Goal: Task Accomplishment & Management: Complete application form

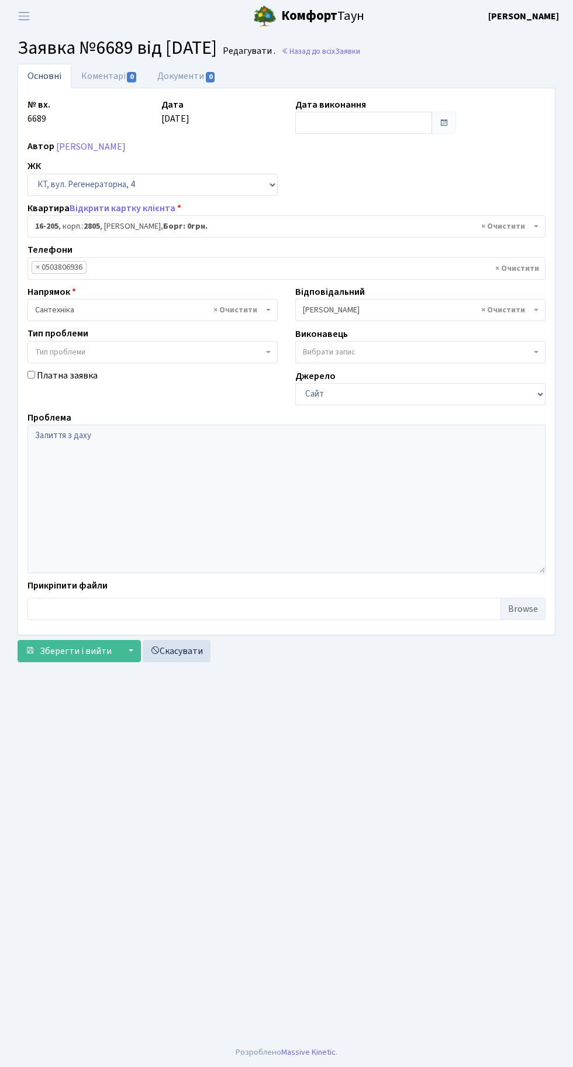
select select "8766"
click at [360, 52] on link "Назад до всіх Заявки" at bounding box center [320, 51] width 79 height 11
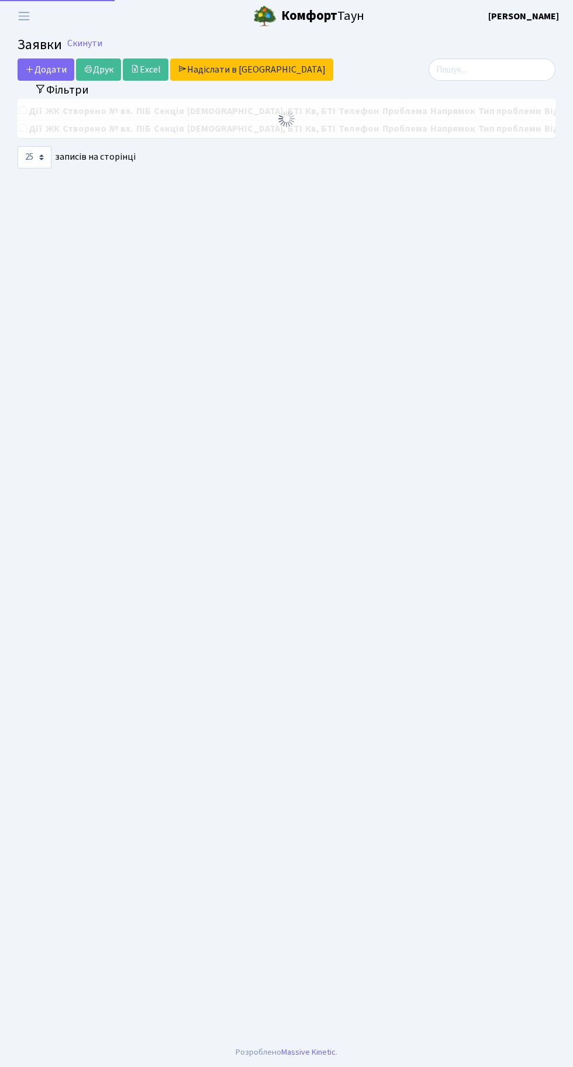
select select "25"
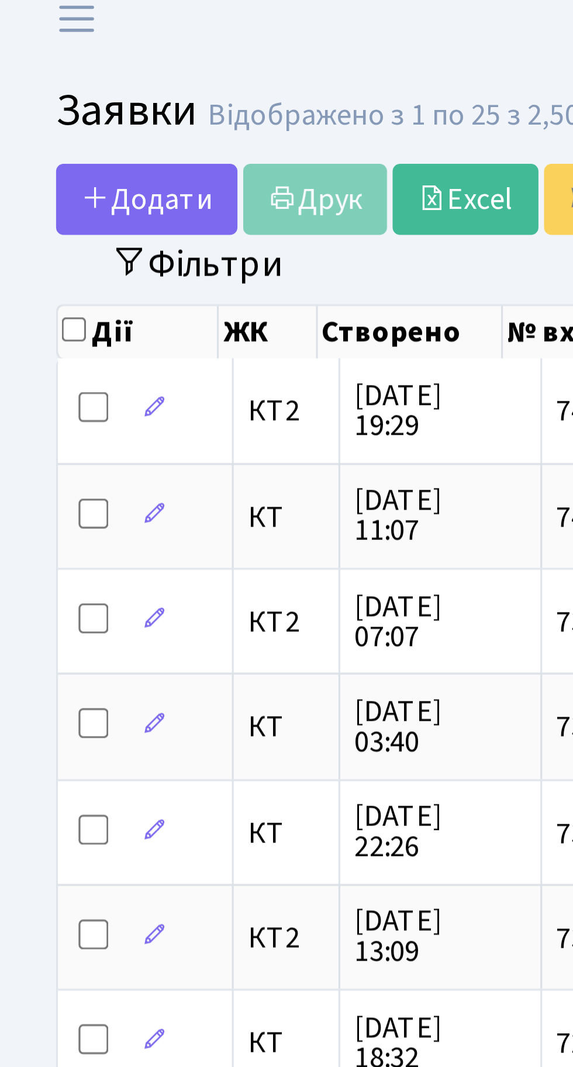
scroll to position [0, 8]
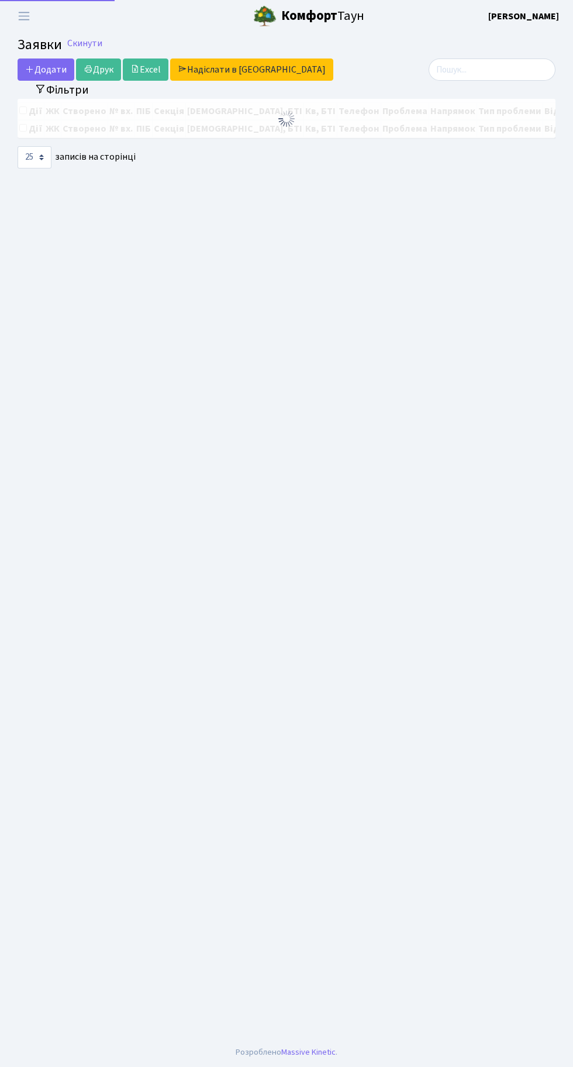
select select "25"
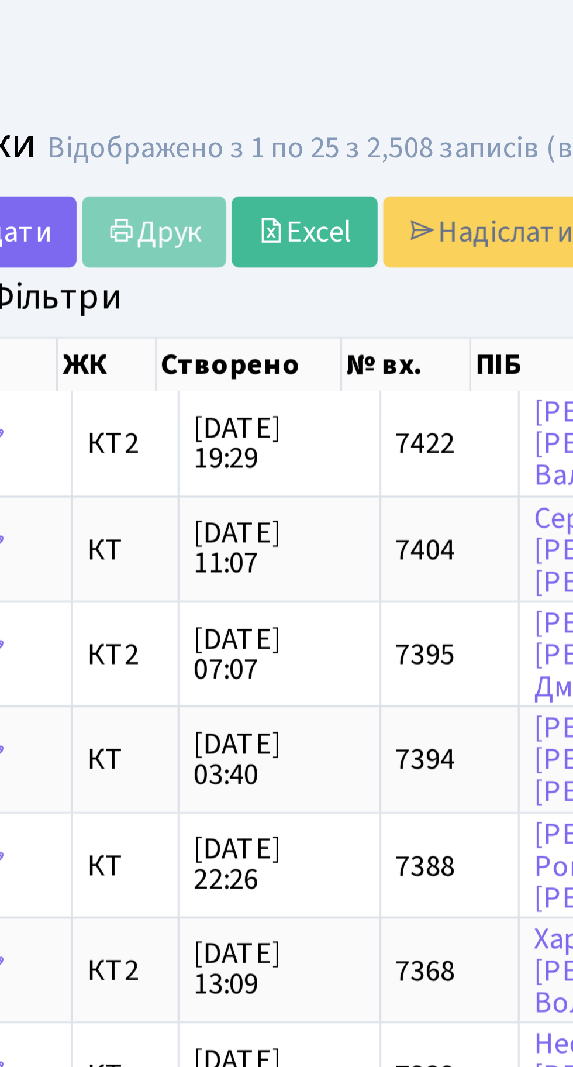
click at [60, 19] on header "Комфорт Таун Тихонов М. І. Мій обліковий запис Вийти" at bounding box center [286, 16] width 573 height 32
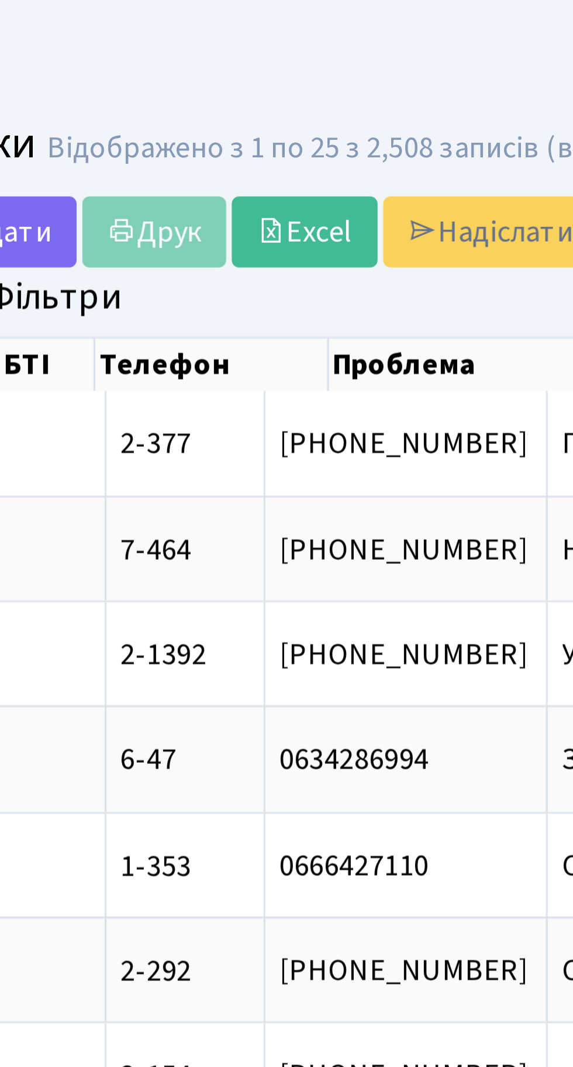
scroll to position [0, 319]
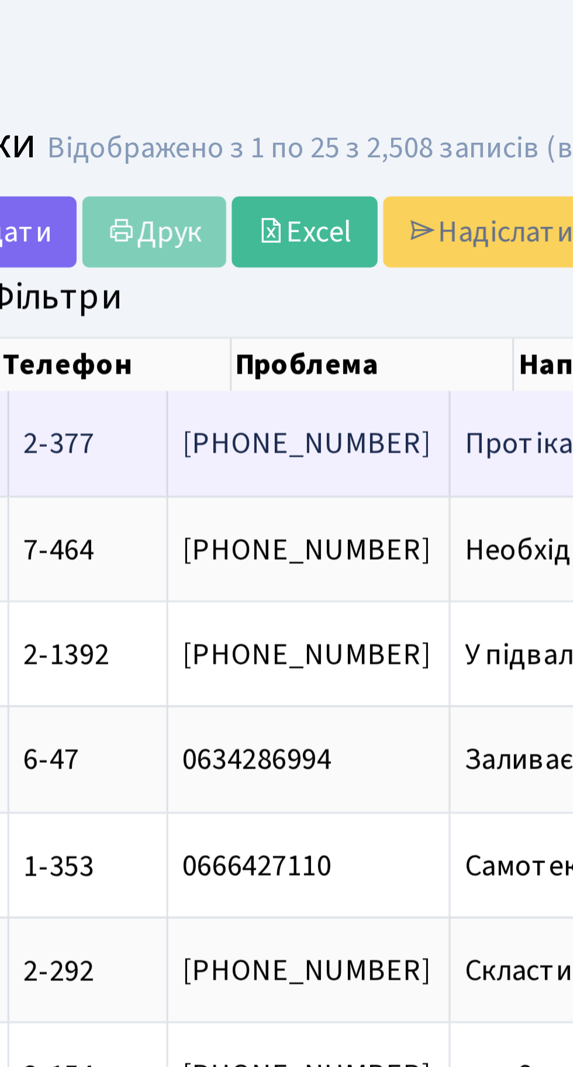
click at [196, 133] on span "Протікає труба[...]" at bounding box center [234, 138] width 76 height 13
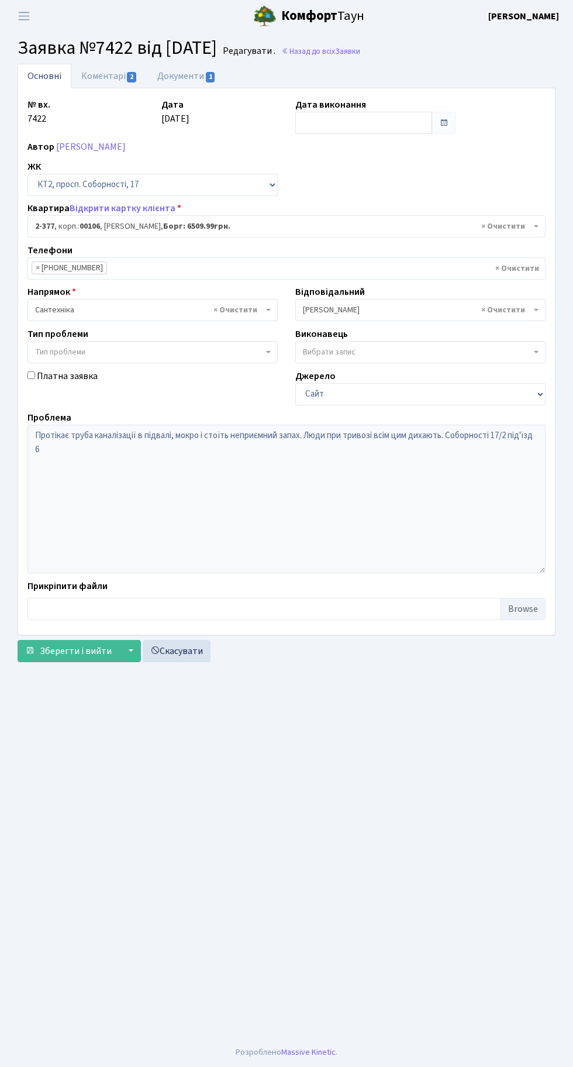
select select "15428"
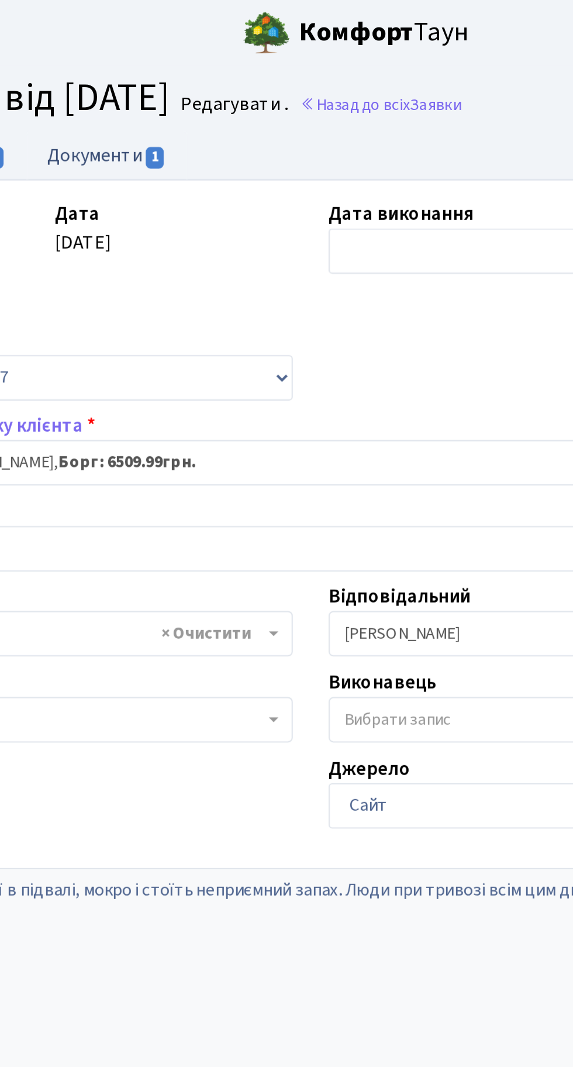
click at [182, 72] on link "Документи 1" at bounding box center [186, 76] width 78 height 24
select select "25"
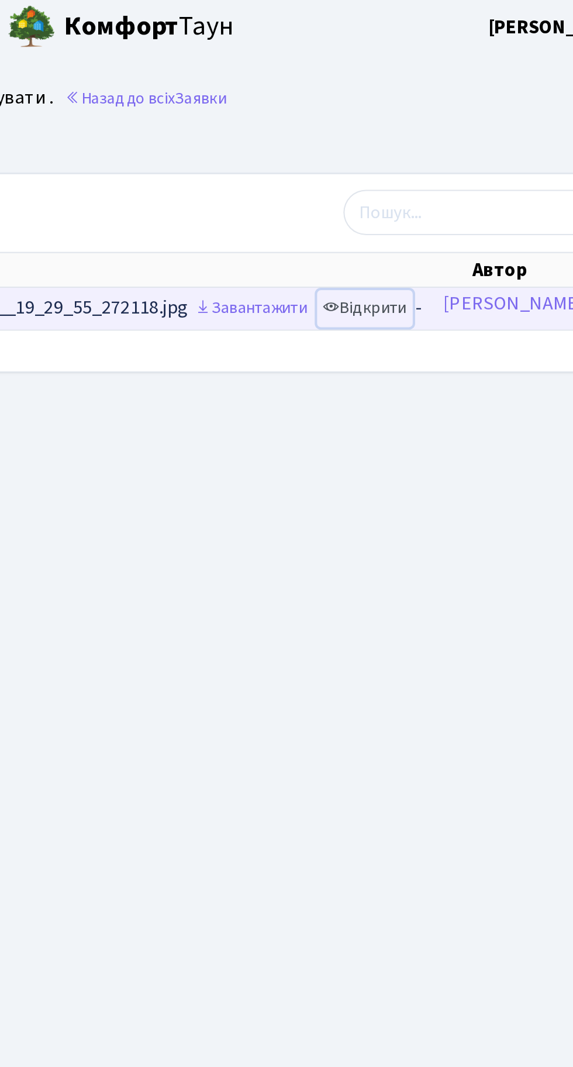
click at [445, 150] on link "Відкрити" at bounding box center [428, 154] width 47 height 18
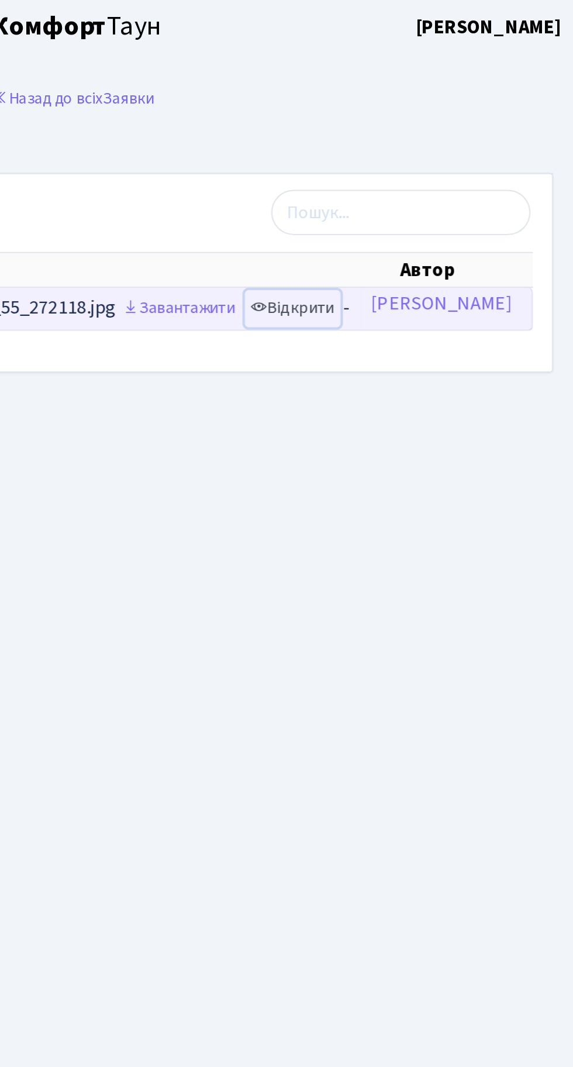
click at [451, 152] on link "Відкрити" at bounding box center [428, 154] width 47 height 18
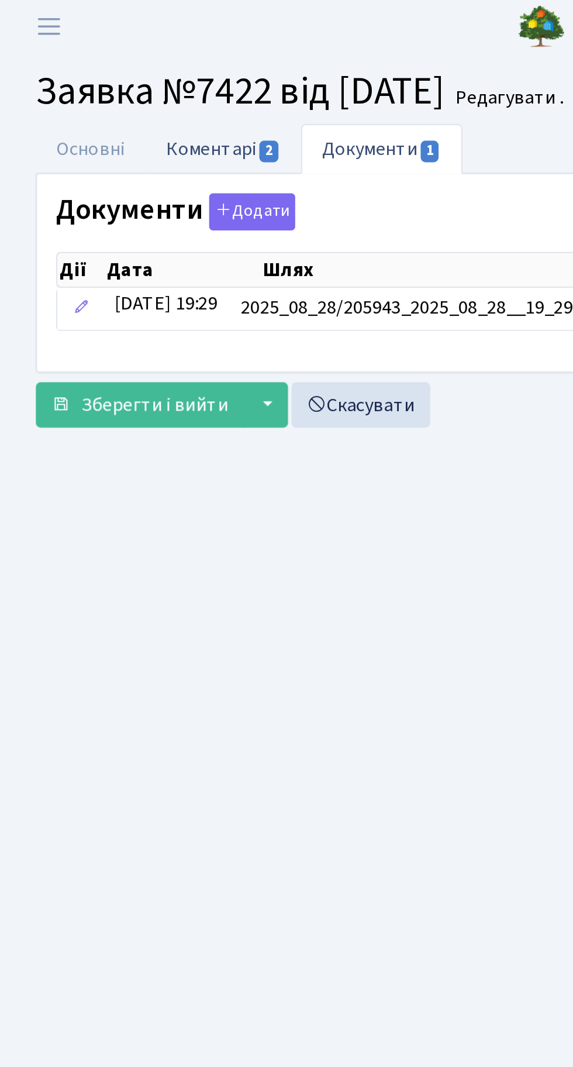
click at [106, 74] on link "Коментарі 2" at bounding box center [109, 76] width 76 height 24
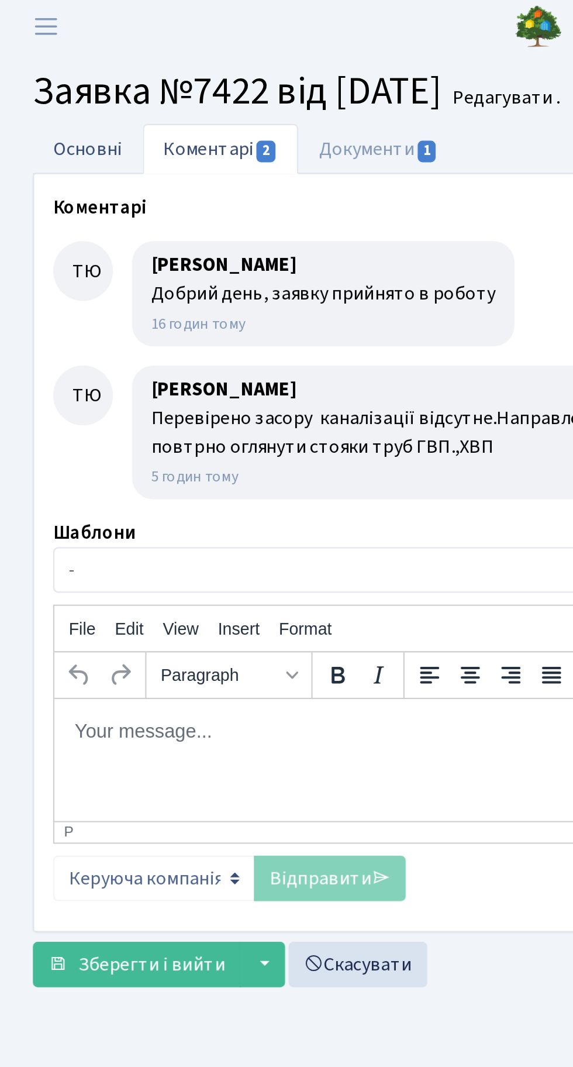
click at [42, 74] on link "Основні" at bounding box center [45, 76] width 54 height 24
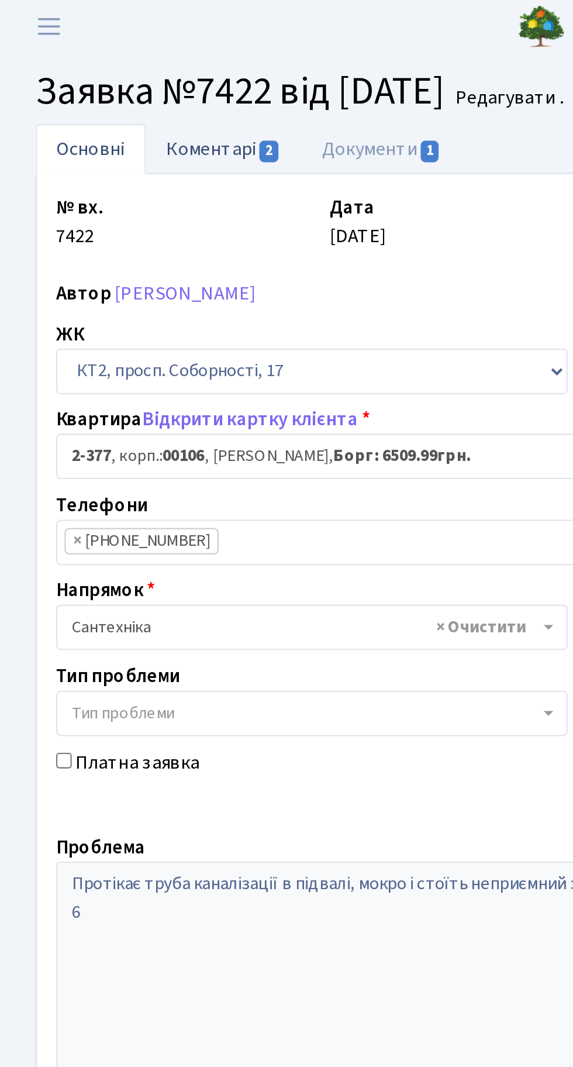
click at [104, 75] on link "Коментарі 2" at bounding box center [109, 76] width 76 height 24
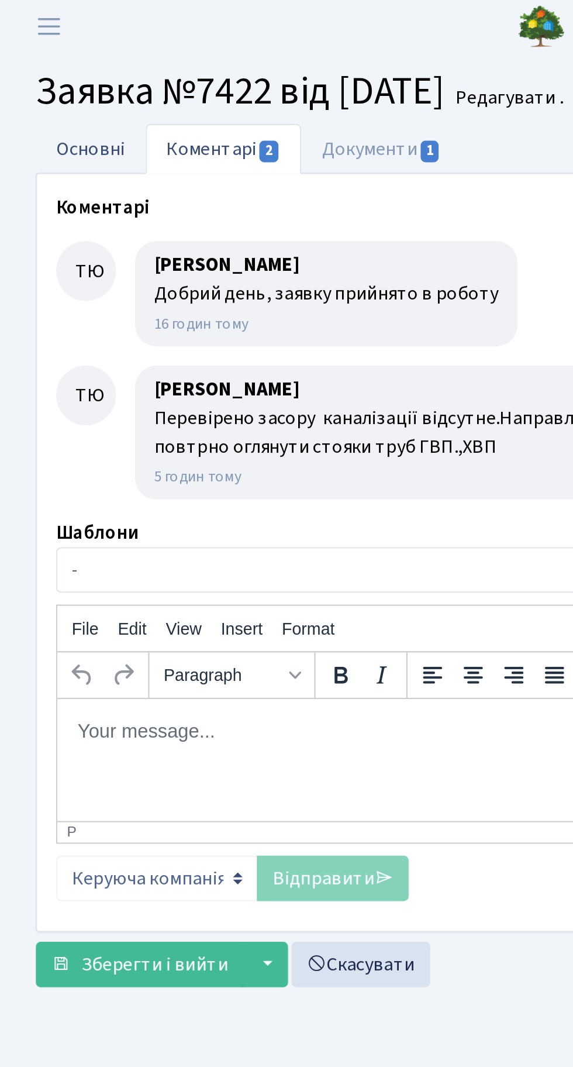
click at [44, 75] on link "Основні" at bounding box center [45, 76] width 54 height 24
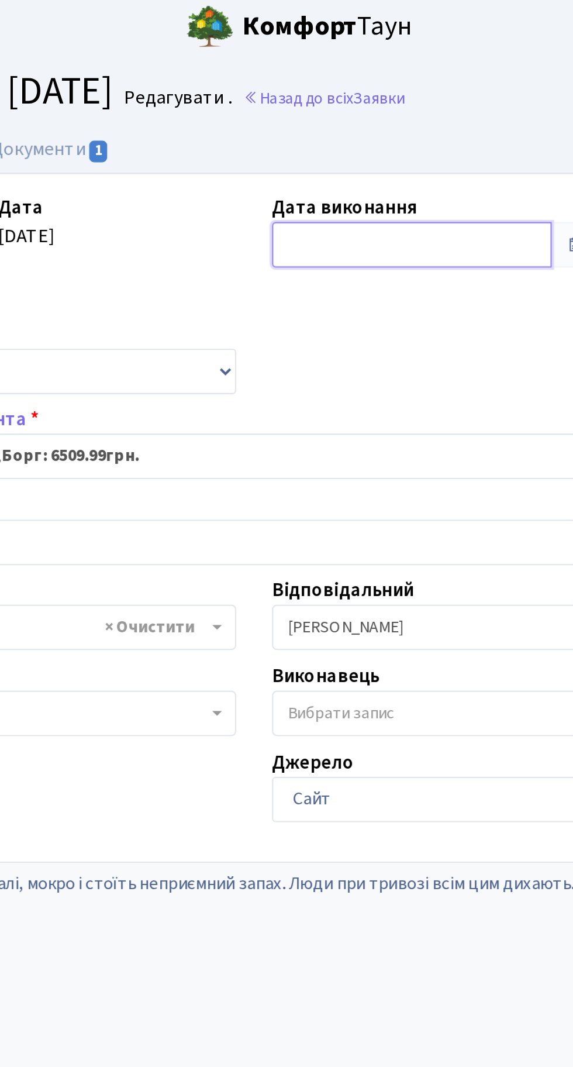
click at [351, 116] on input "text" at bounding box center [363, 123] width 137 height 22
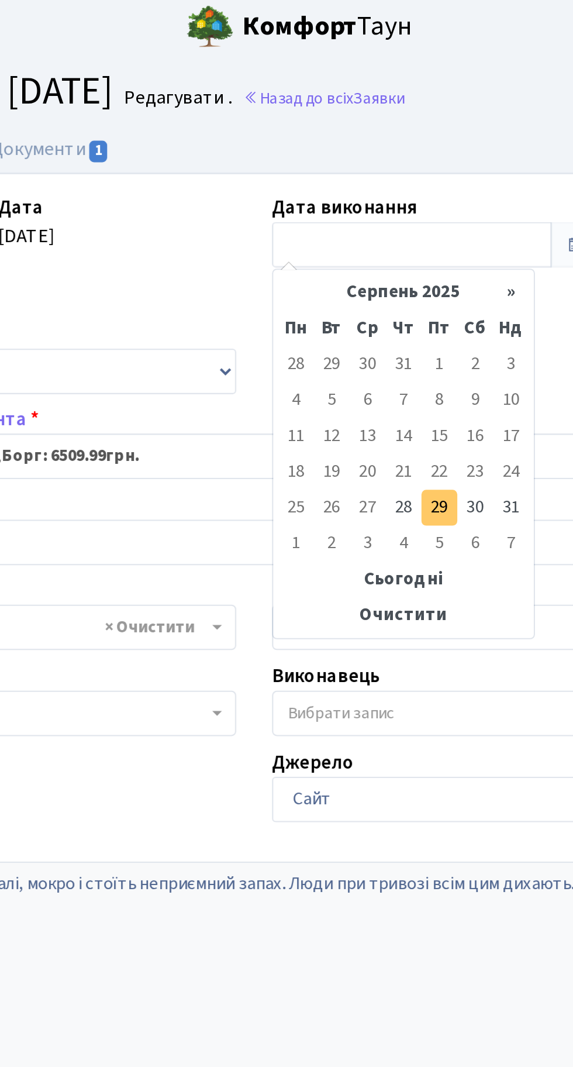
click at [380, 253] on td "29" at bounding box center [377, 252] width 18 height 18
type input "29.08.2025"
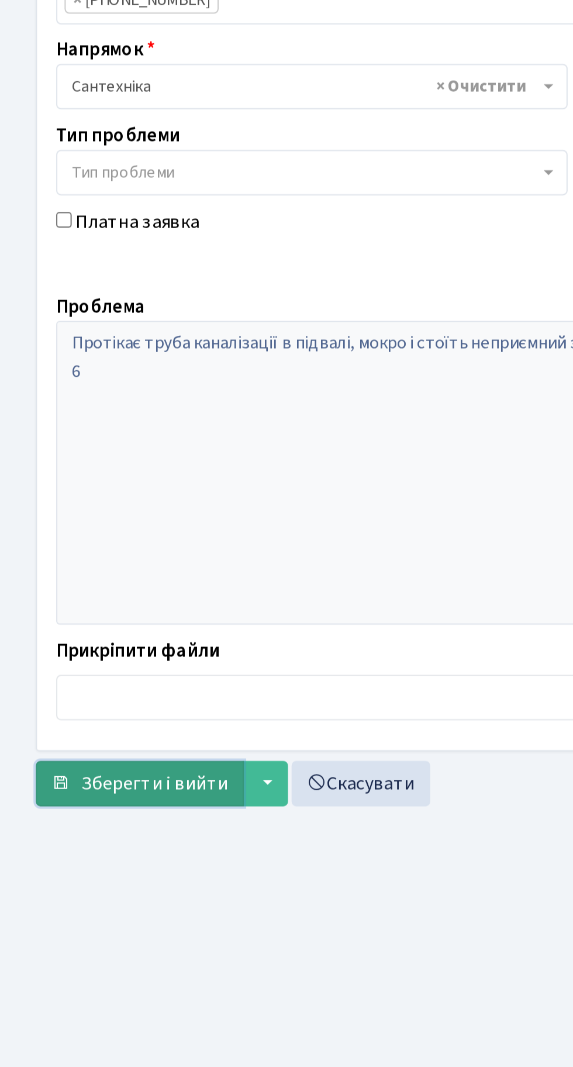
click at [61, 644] on span "Зберегти і вийти" at bounding box center [76, 650] width 72 height 13
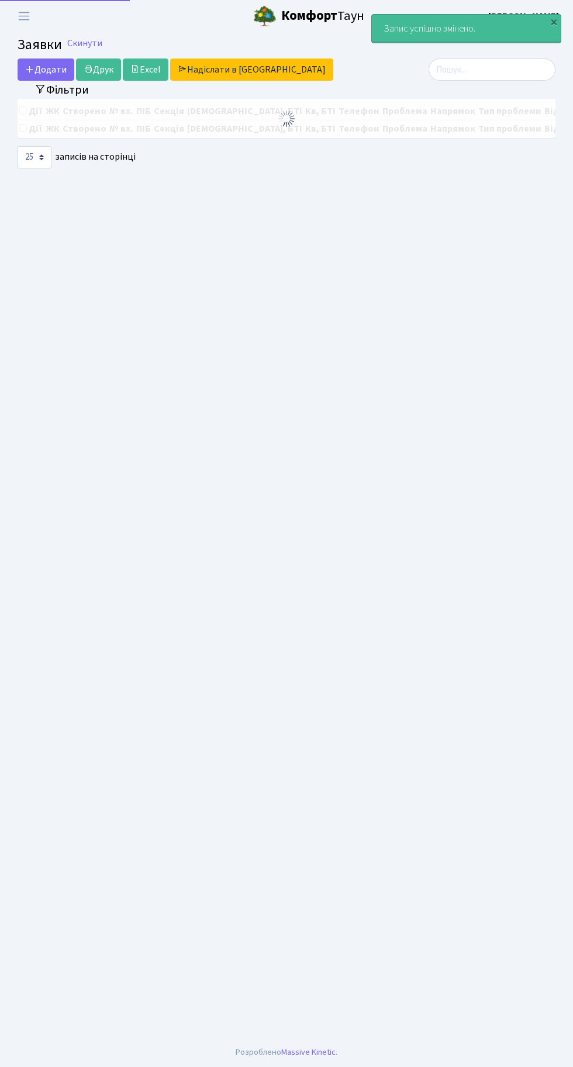
select select "25"
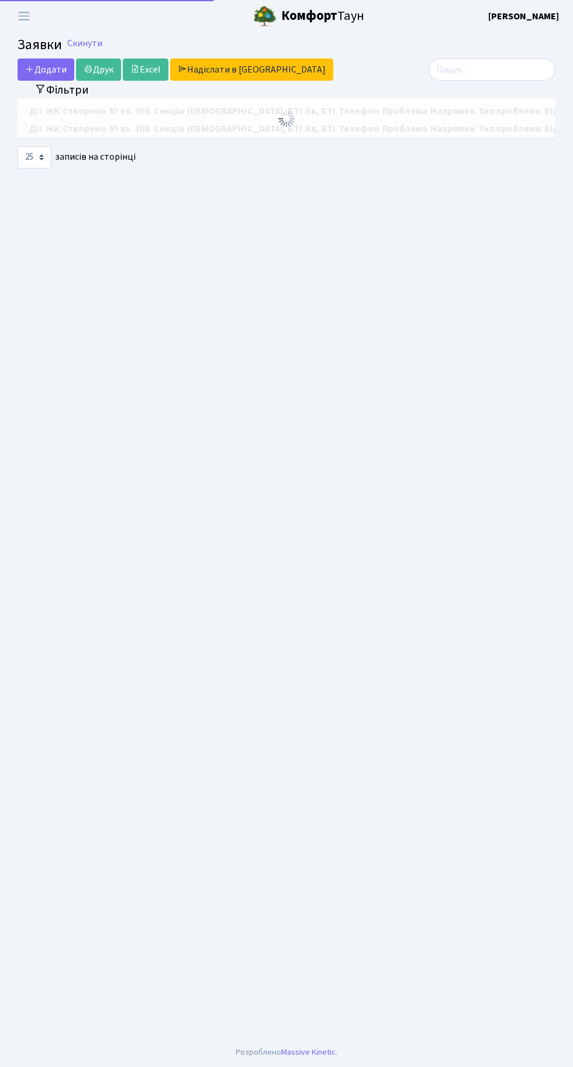
select select "25"
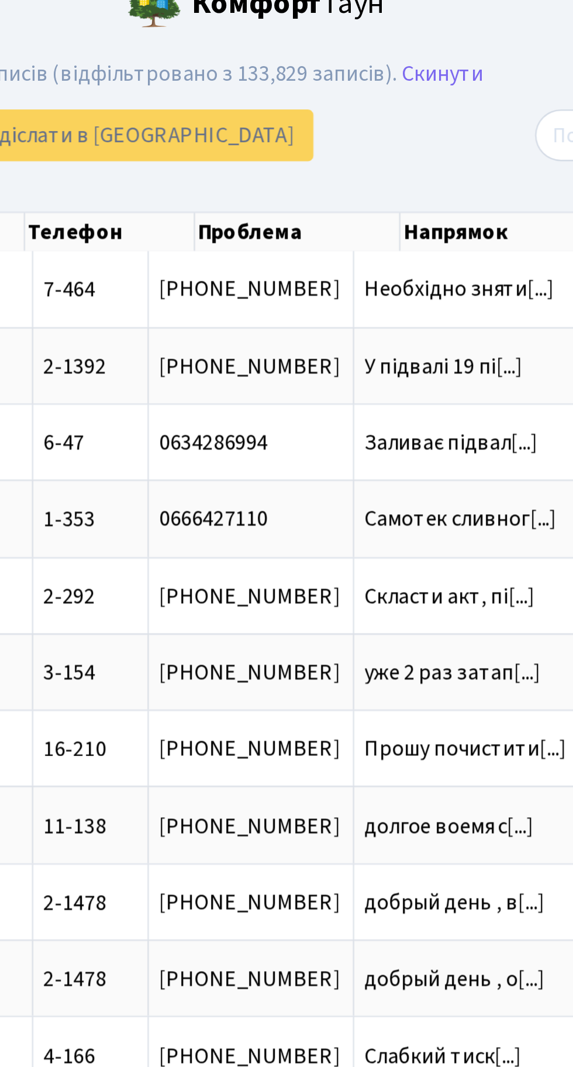
scroll to position [0, 236]
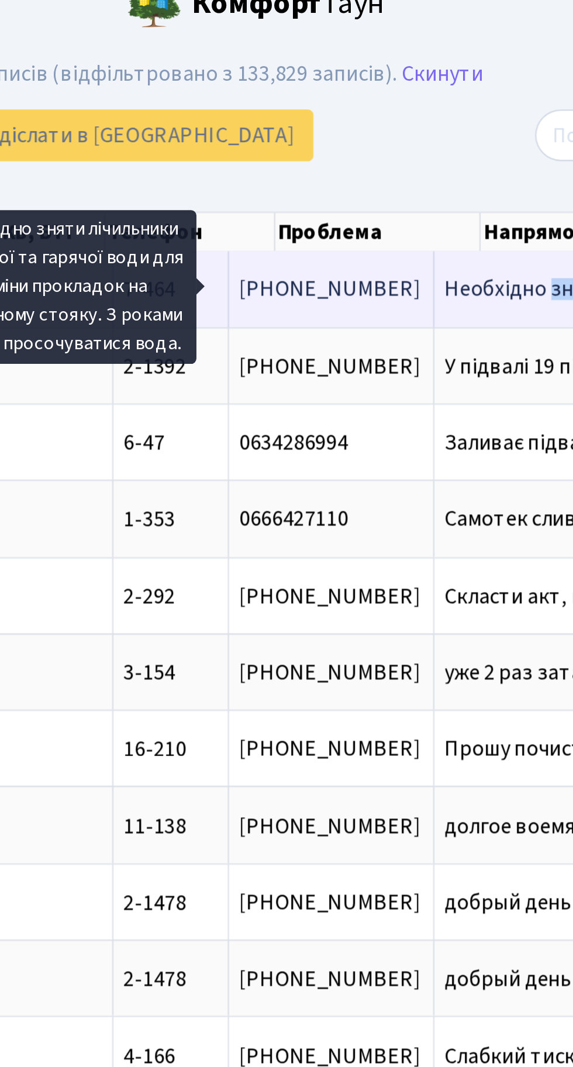
click at [390, 137] on span "Необхідно зняти[...]" at bounding box center [431, 138] width 82 height 13
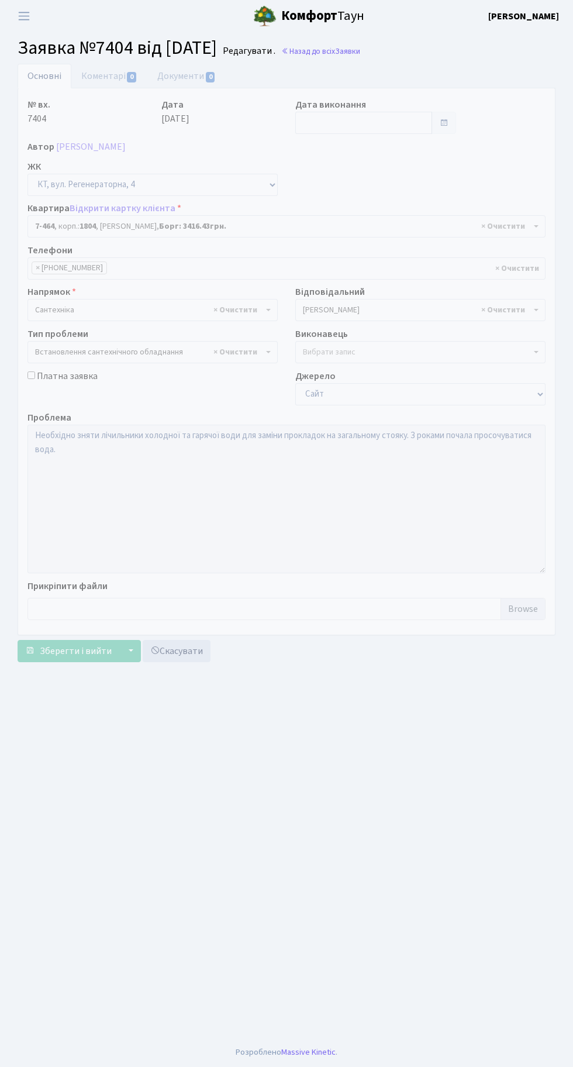
select select "4760"
select select "39"
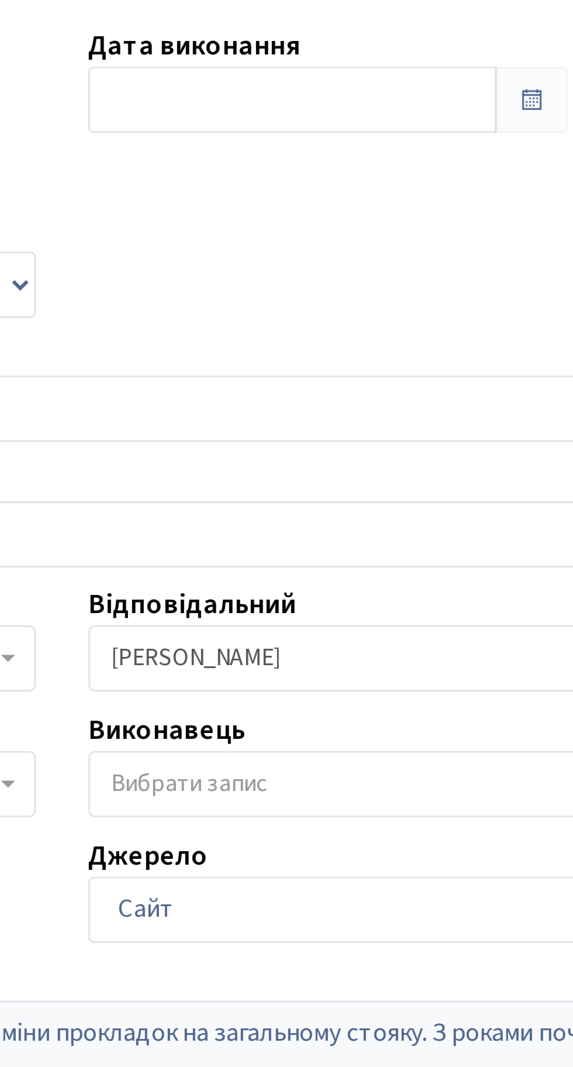
scroll to position [4, 0]
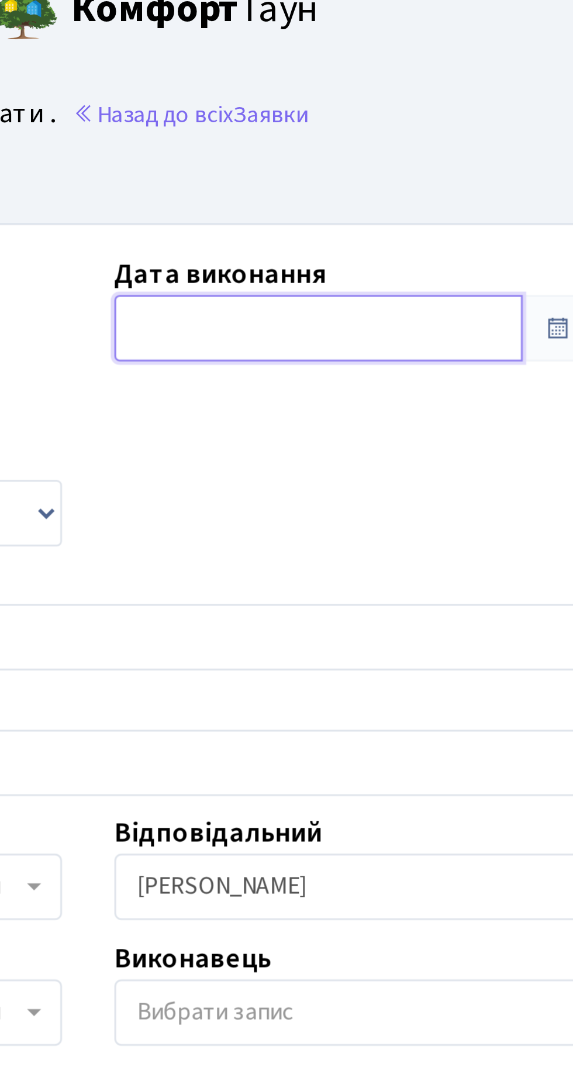
click at [329, 122] on input "text" at bounding box center [363, 123] width 137 height 22
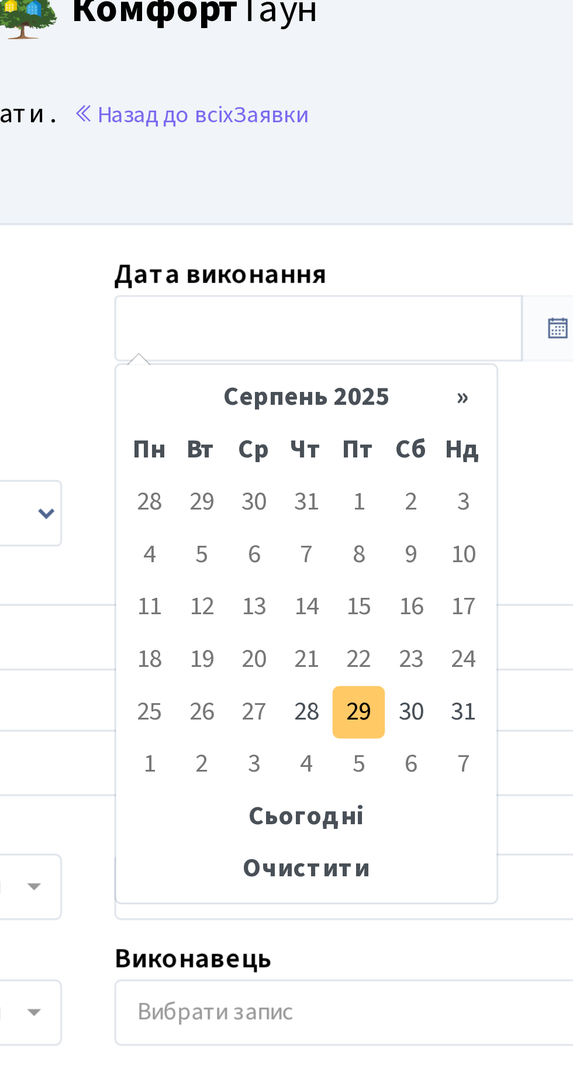
click at [375, 246] on td "29" at bounding box center [377, 252] width 18 height 18
type input "29.08.2025"
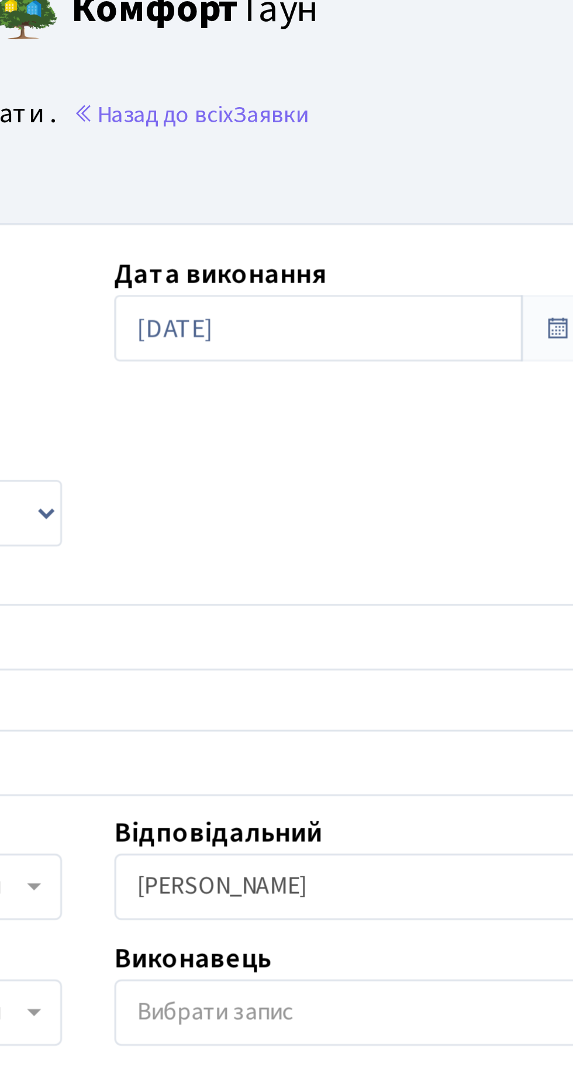
scroll to position [0, 0]
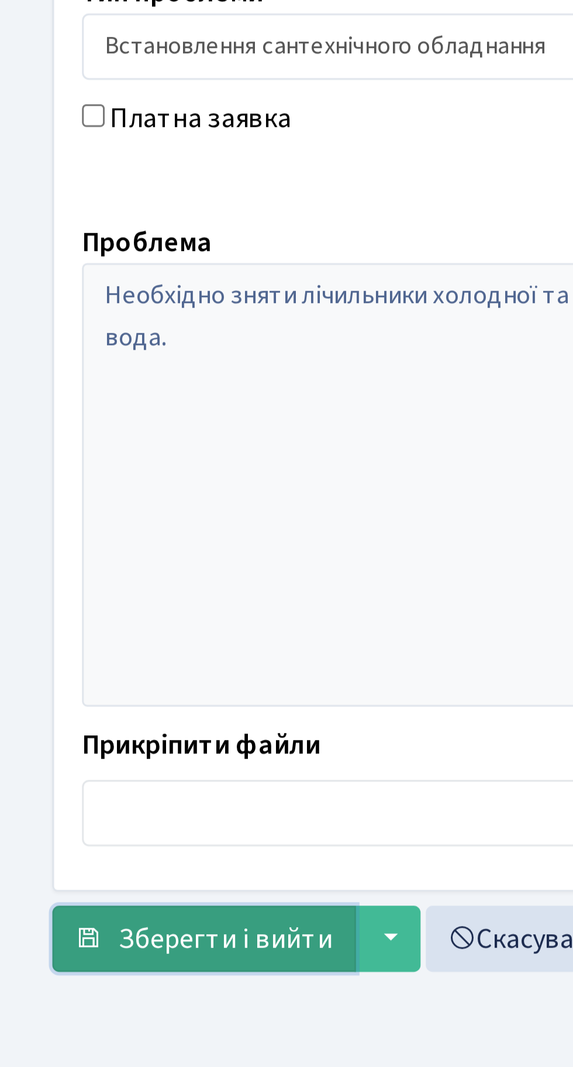
click at [72, 651] on span "Зберегти і вийти" at bounding box center [76, 650] width 72 height 13
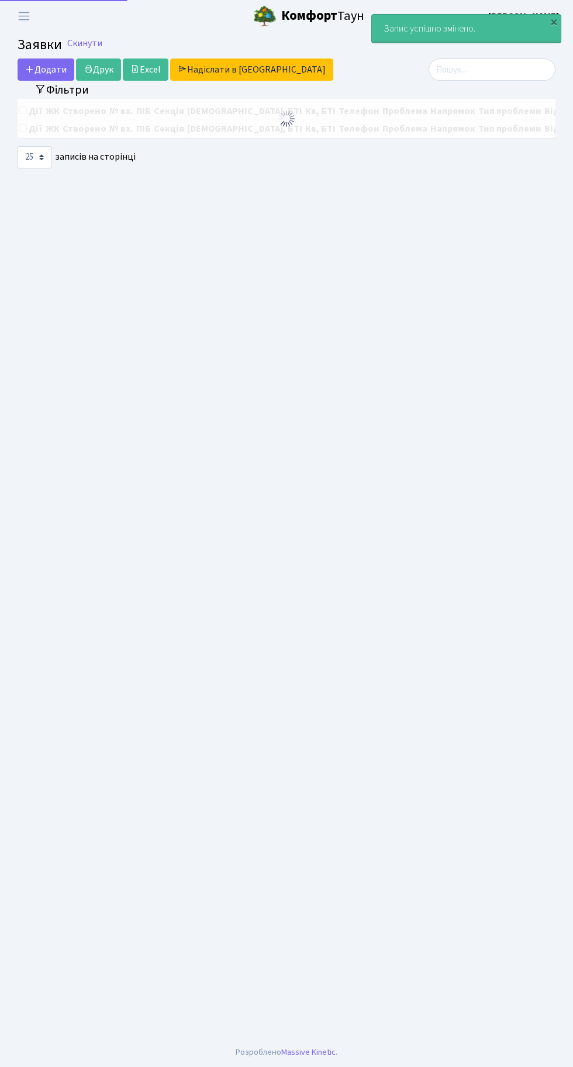
select select "25"
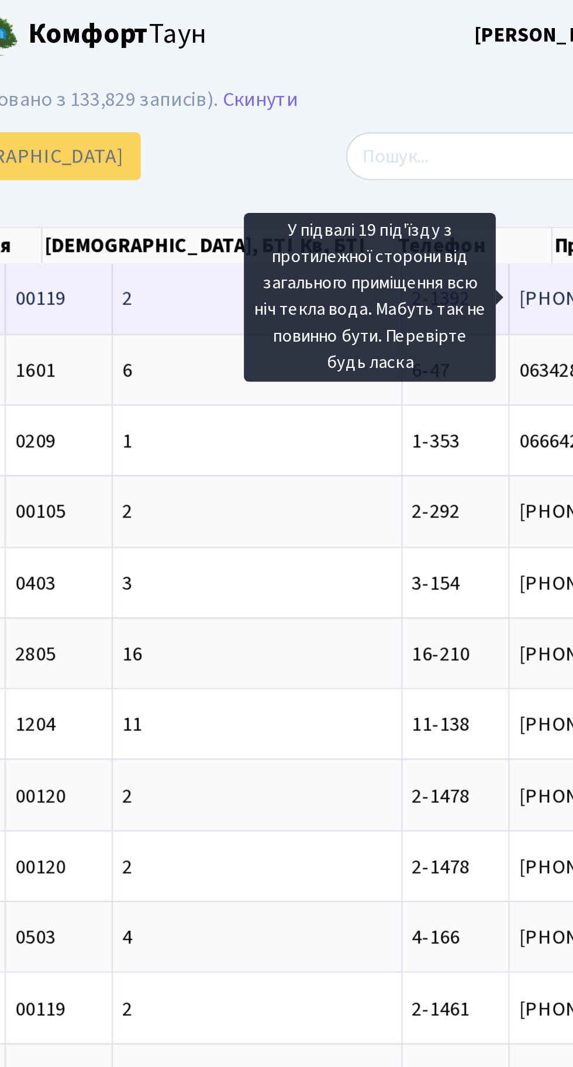
scroll to position [0, 7]
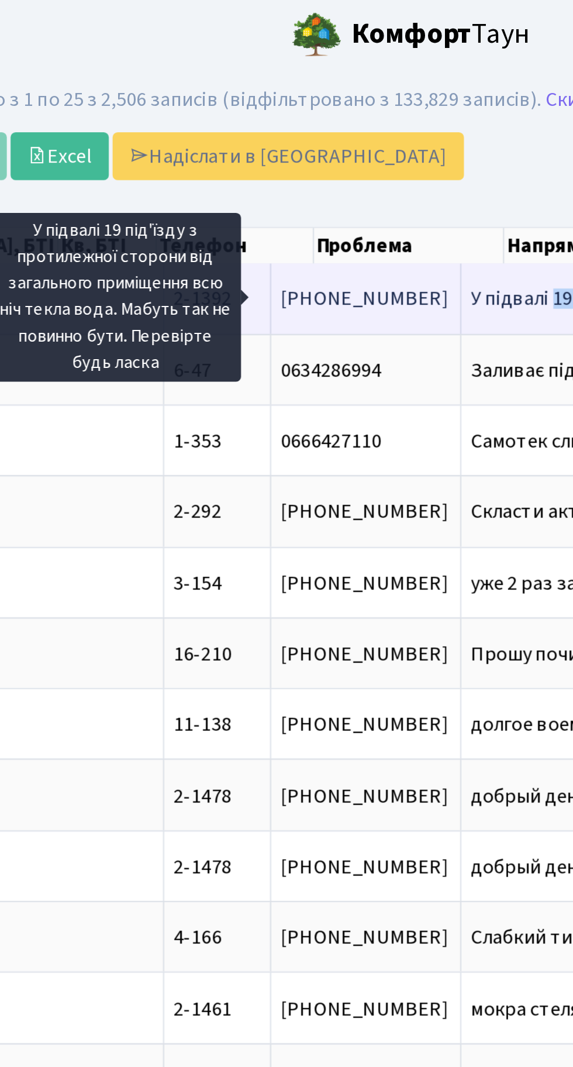
click at [337, 134] on span "У підвалі 19 пі[...]" at bounding box center [371, 138] width 68 height 13
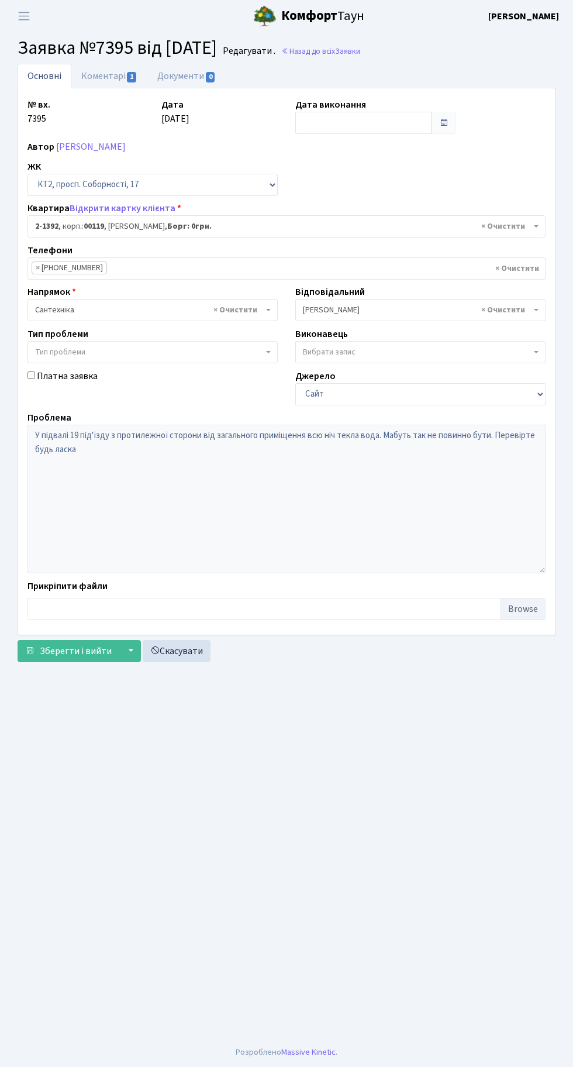
select select "13007"
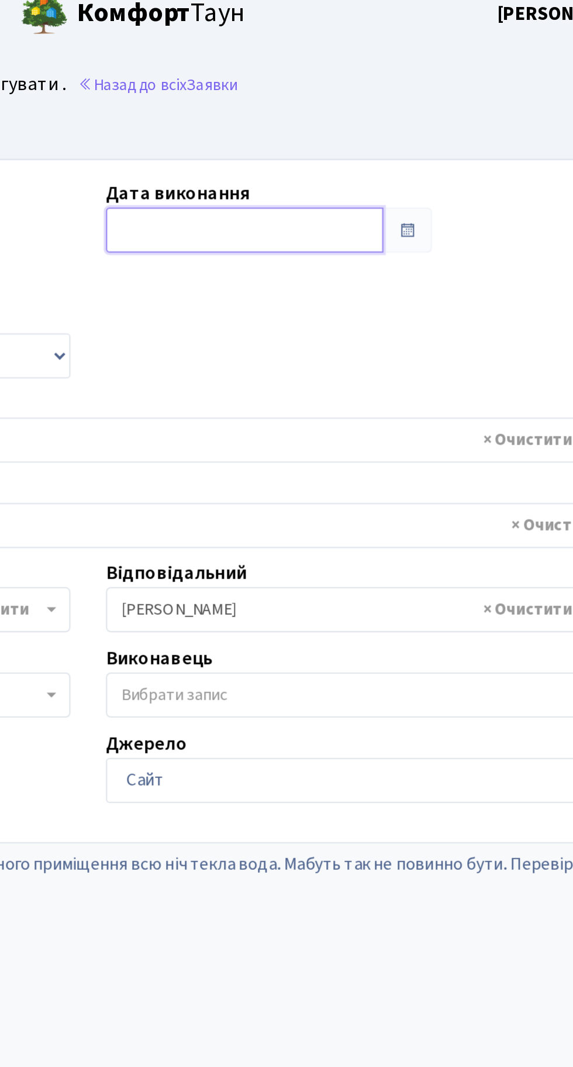
click at [357, 123] on input "text" at bounding box center [363, 123] width 137 height 22
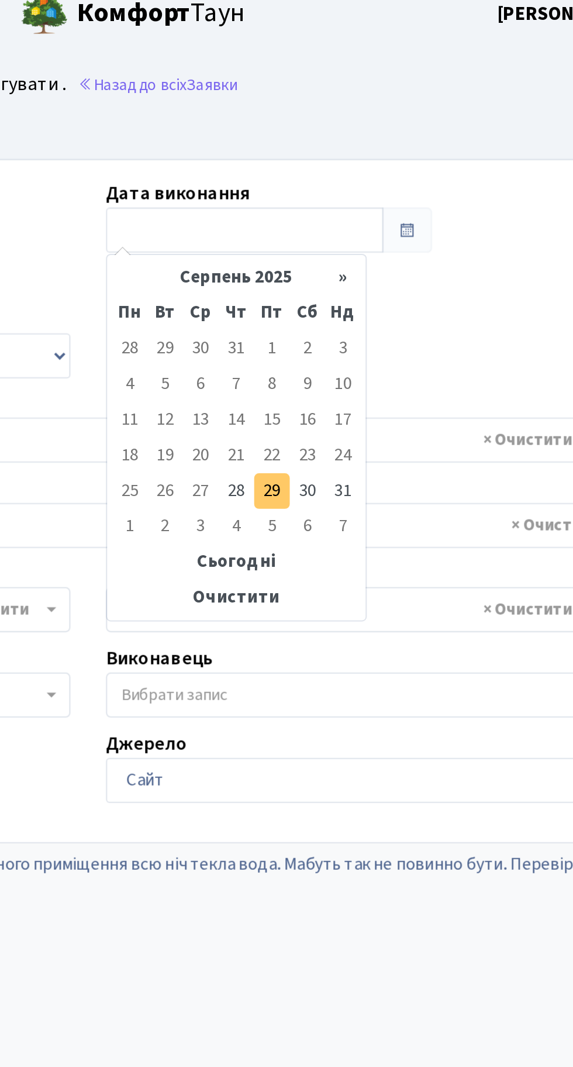
click at [375, 250] on td "29" at bounding box center [377, 252] width 18 height 18
type input "[DATE]"
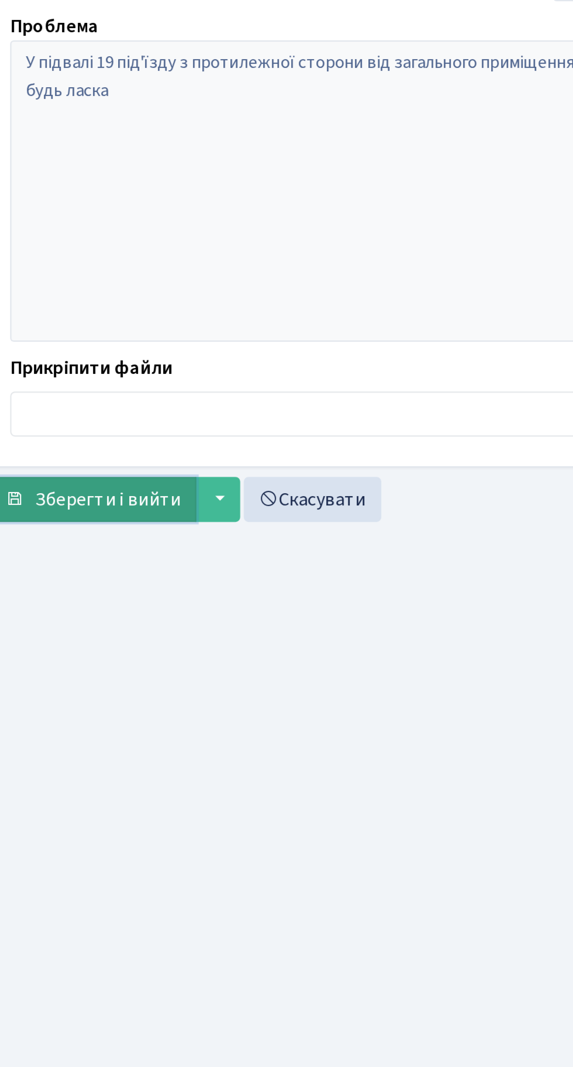
click at [76, 644] on span "Зберегти і вийти" at bounding box center [76, 650] width 72 height 13
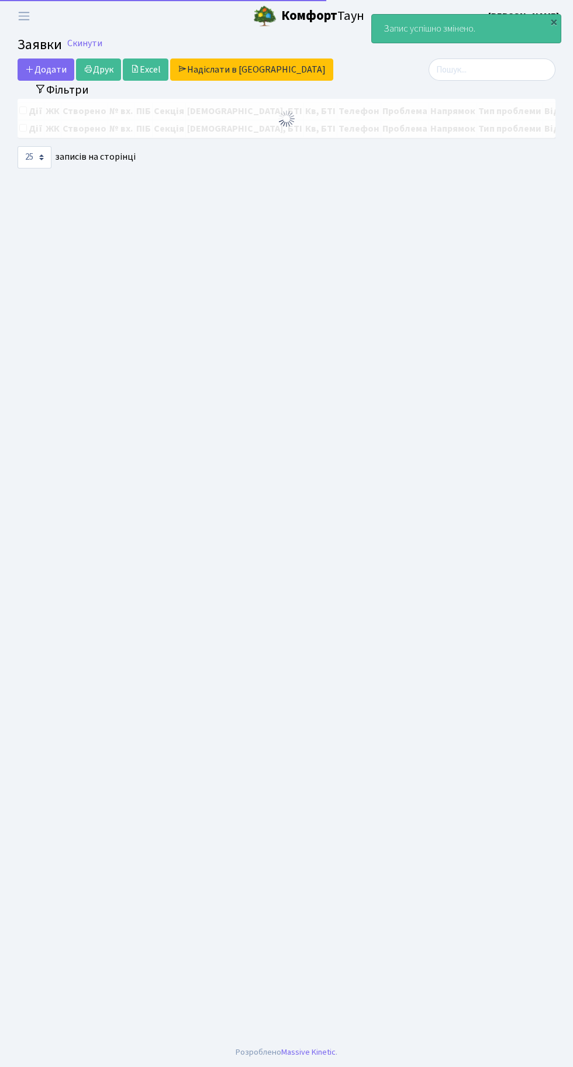
select select "25"
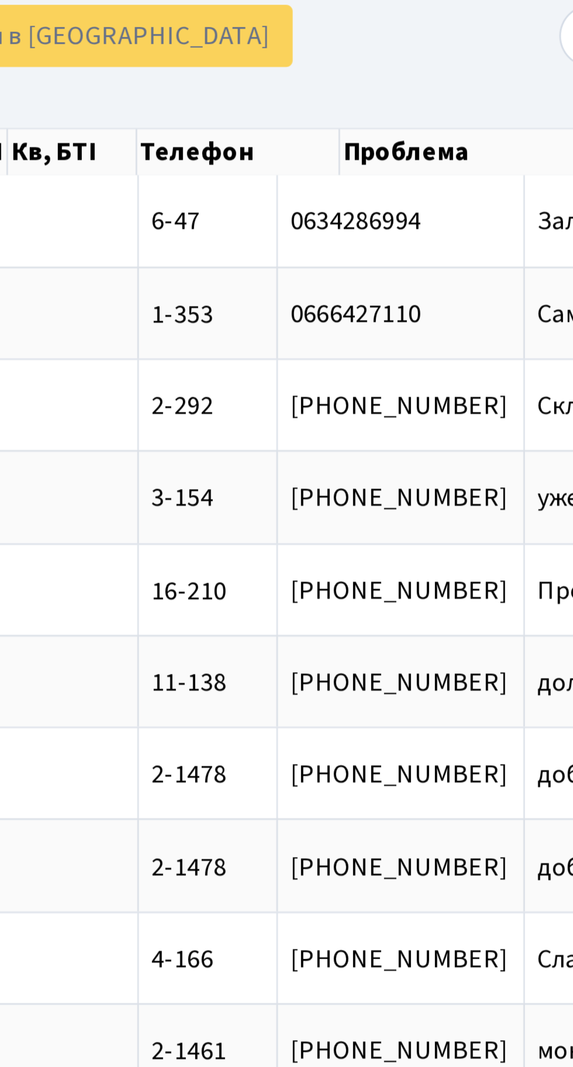
scroll to position [0, 202]
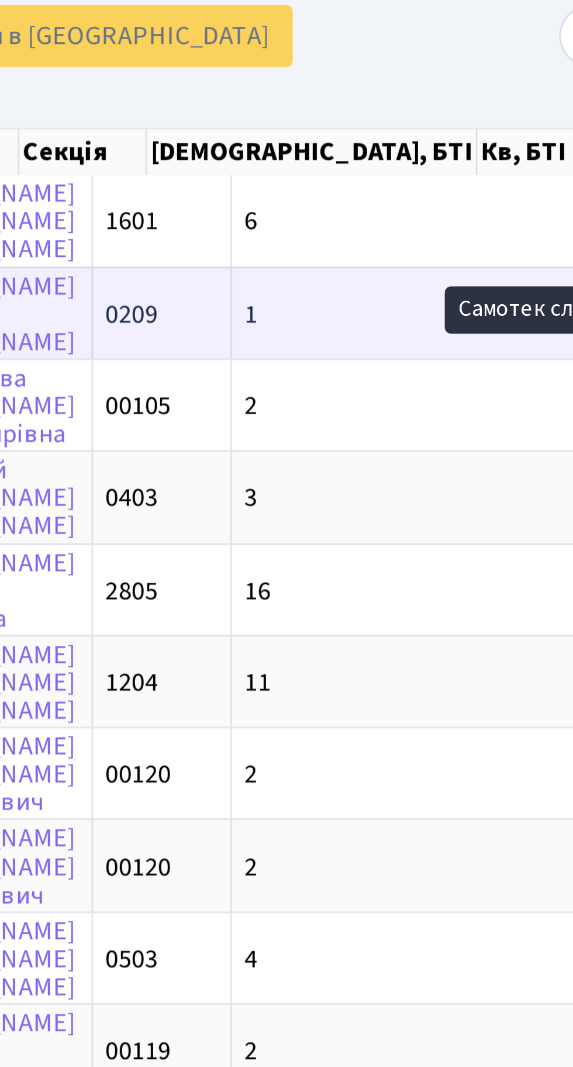
click at [333, 167] on td "1" at bounding box center [379, 171] width 135 height 33
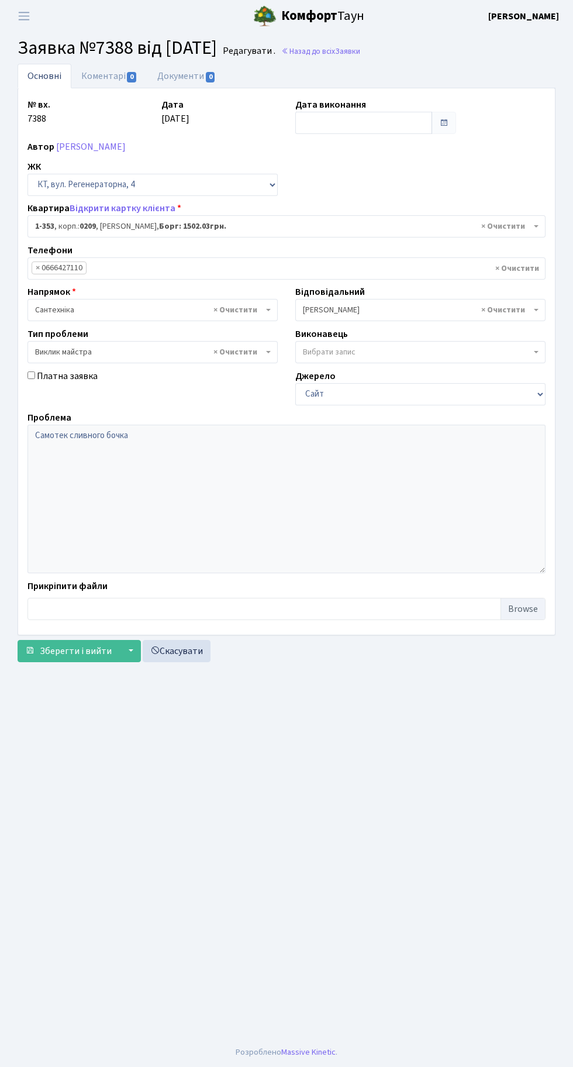
select select "353"
select select "29"
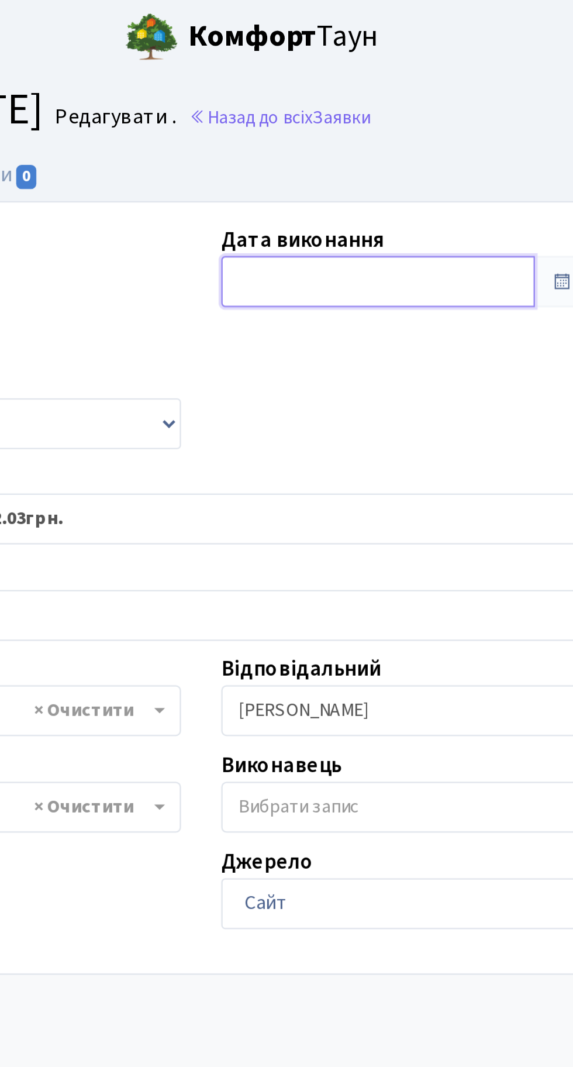
click at [323, 119] on input "text" at bounding box center [363, 123] width 137 height 22
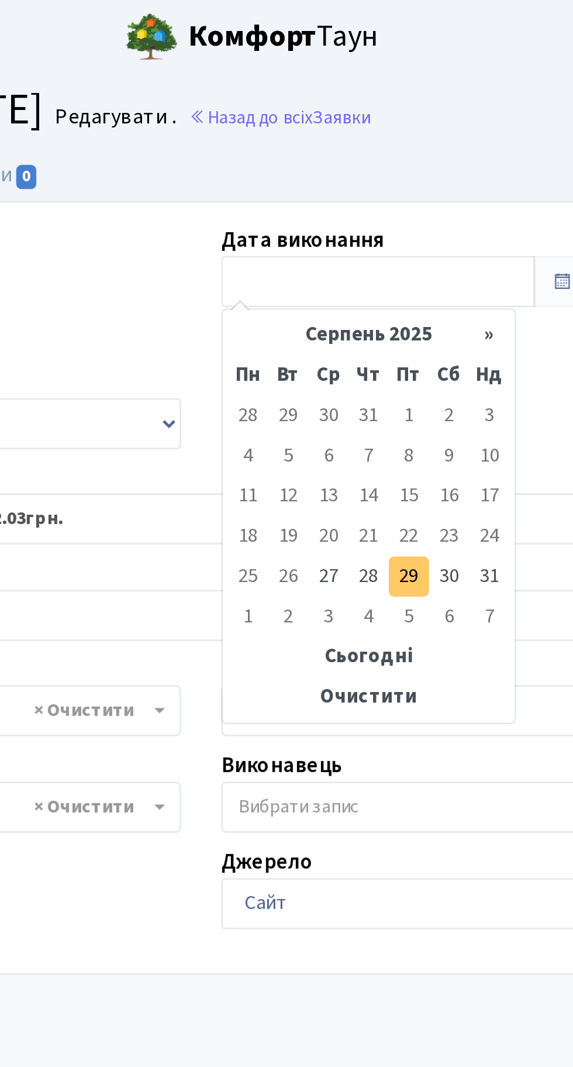
click at [374, 250] on td "29" at bounding box center [377, 252] width 18 height 18
type input "29.08.2025"
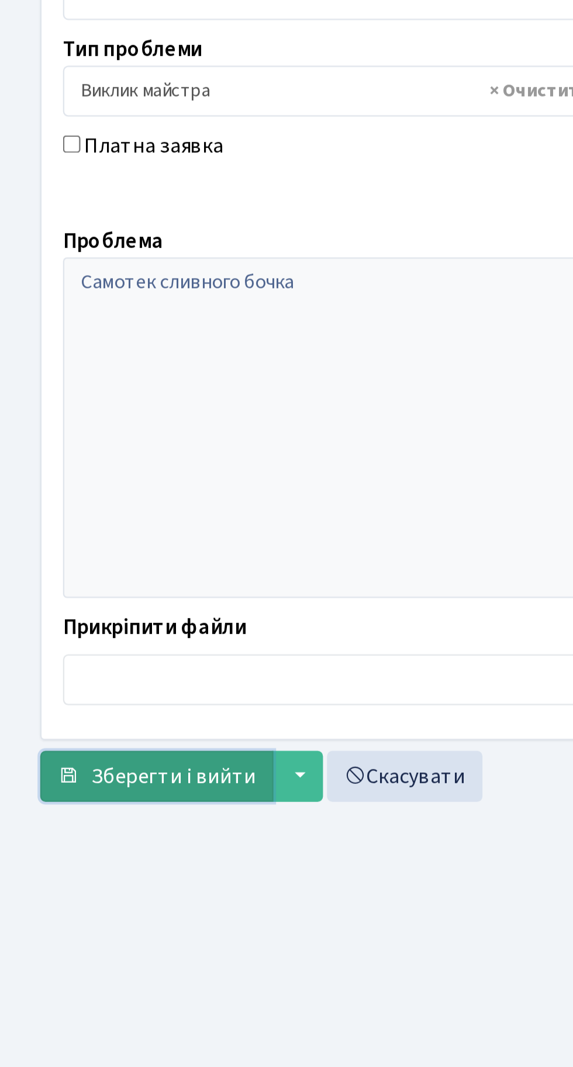
click at [61, 644] on span "Зберегти і вийти" at bounding box center [76, 650] width 72 height 13
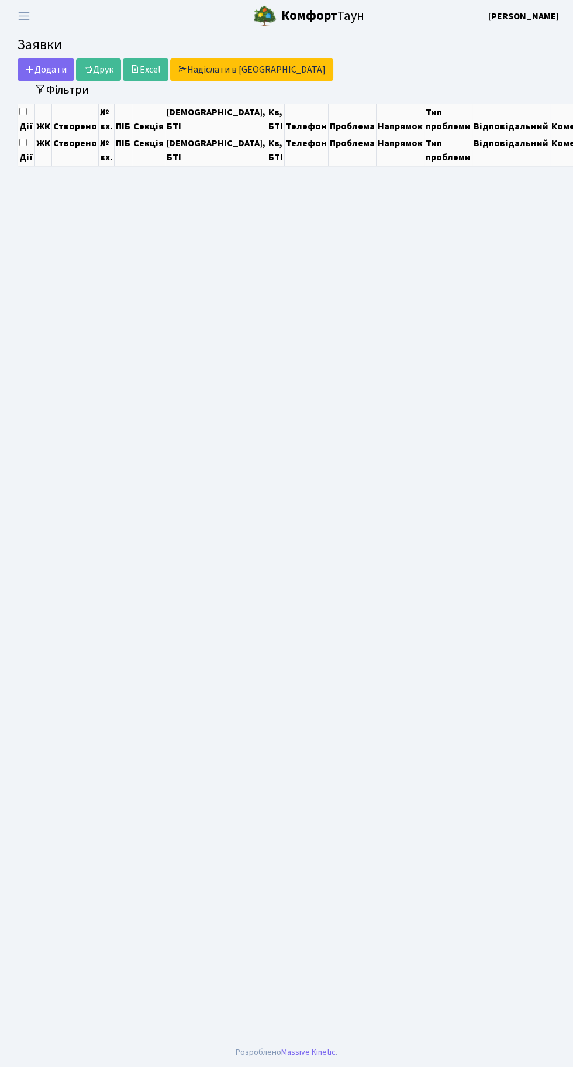
select select "25"
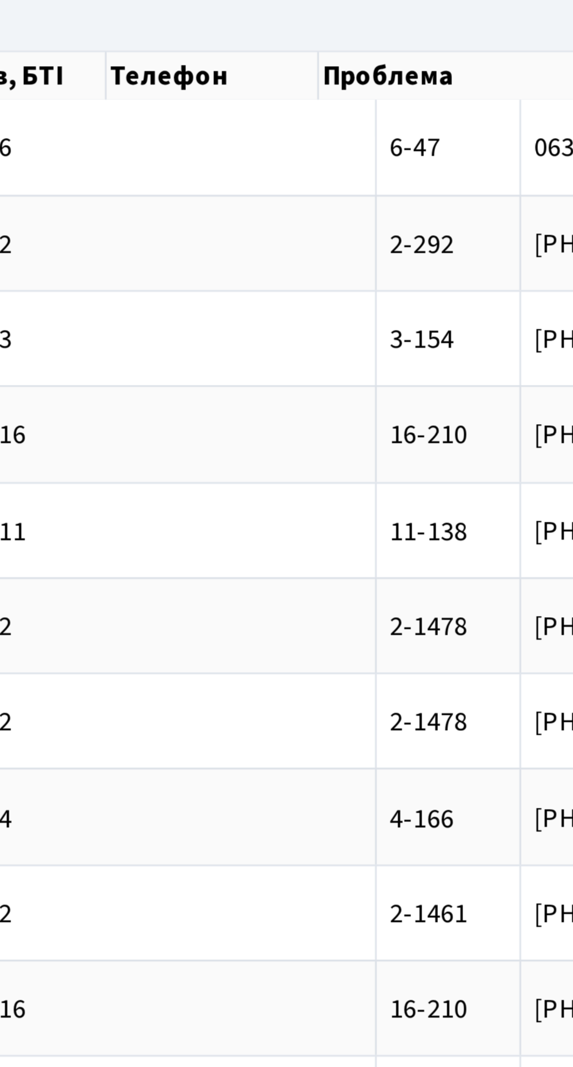
scroll to position [0, 263]
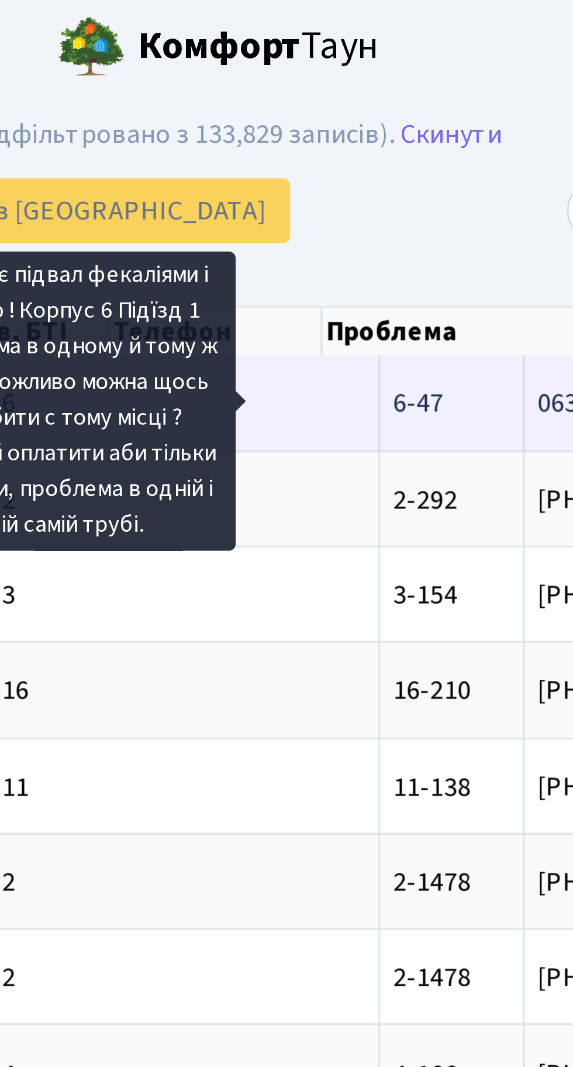
click at [507, 142] on span "Заливає підвал[...]" at bounding box center [544, 138] width 75 height 13
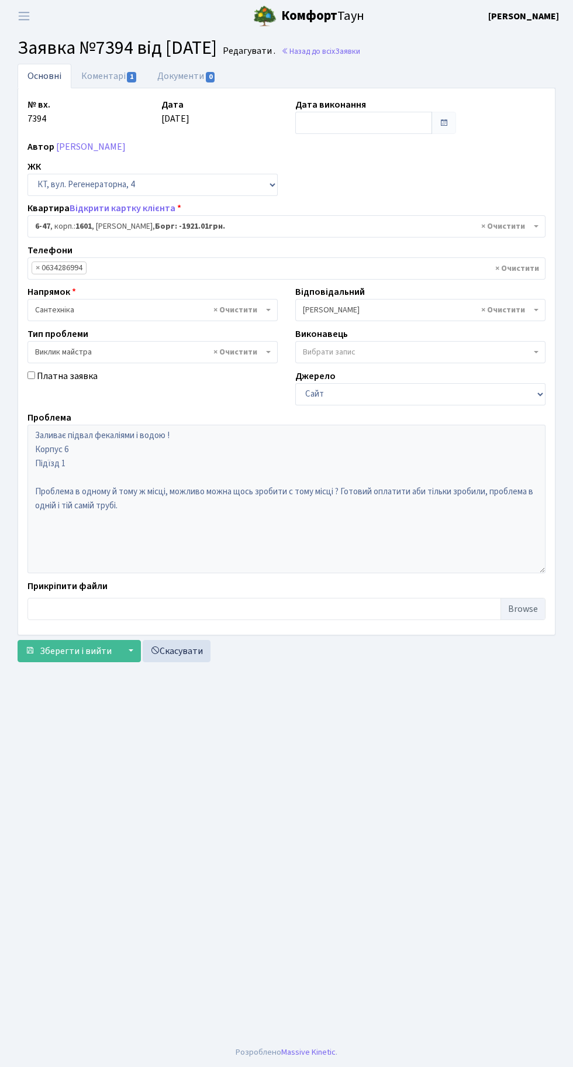
select select "5227"
select select "29"
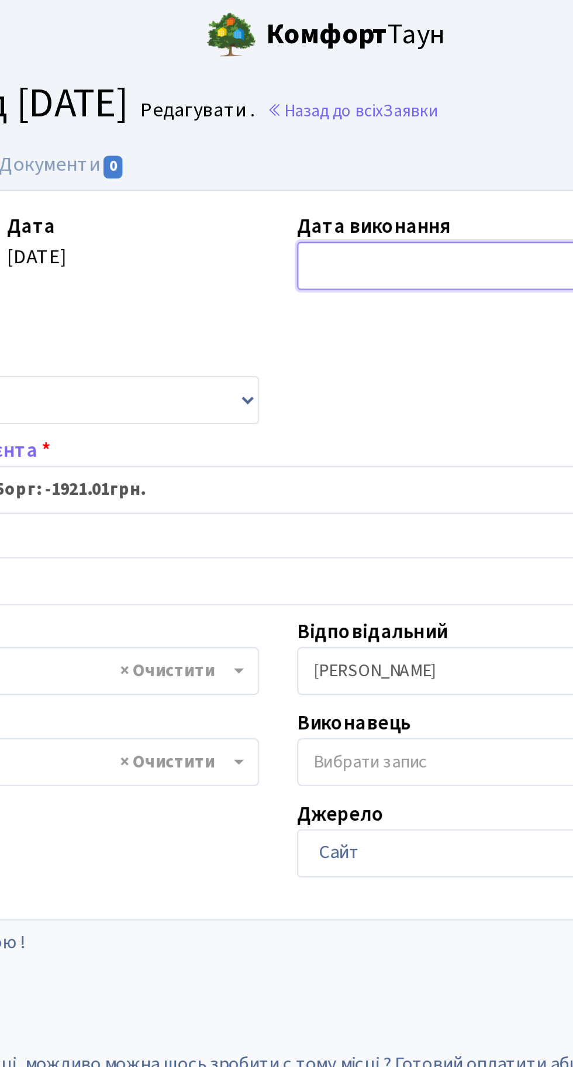
click at [323, 119] on input "text" at bounding box center [363, 123] width 137 height 22
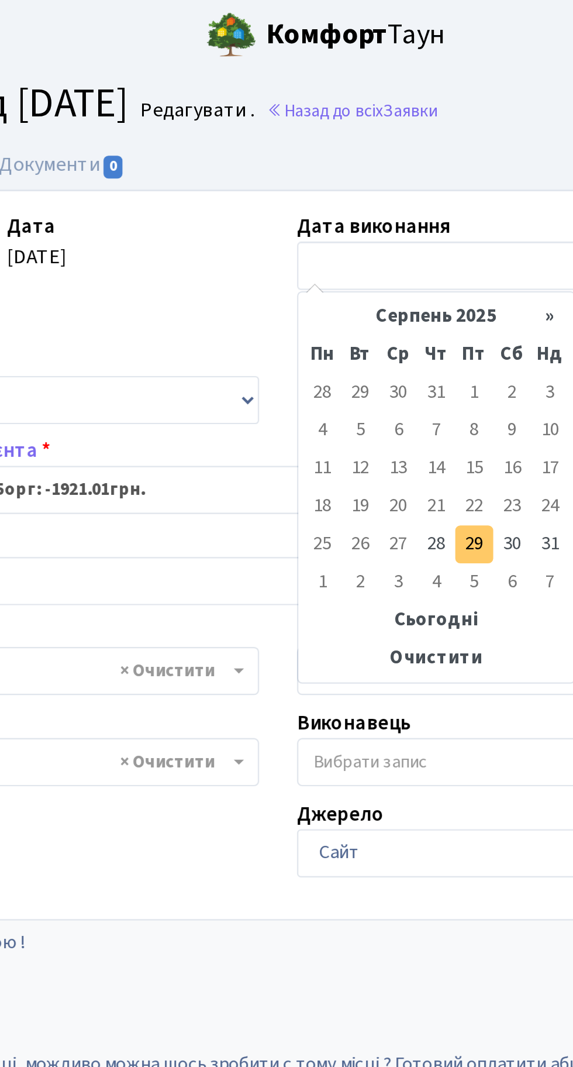
click at [378, 251] on td "29" at bounding box center [377, 252] width 18 height 18
type input "[DATE]"
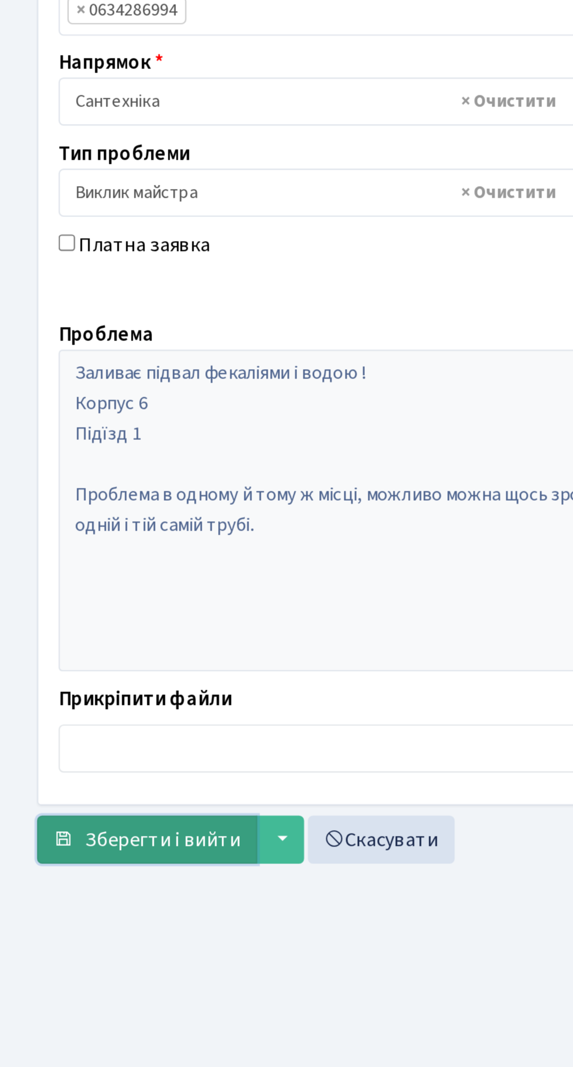
click at [63, 650] on span "Зберегти і вийти" at bounding box center [76, 650] width 72 height 13
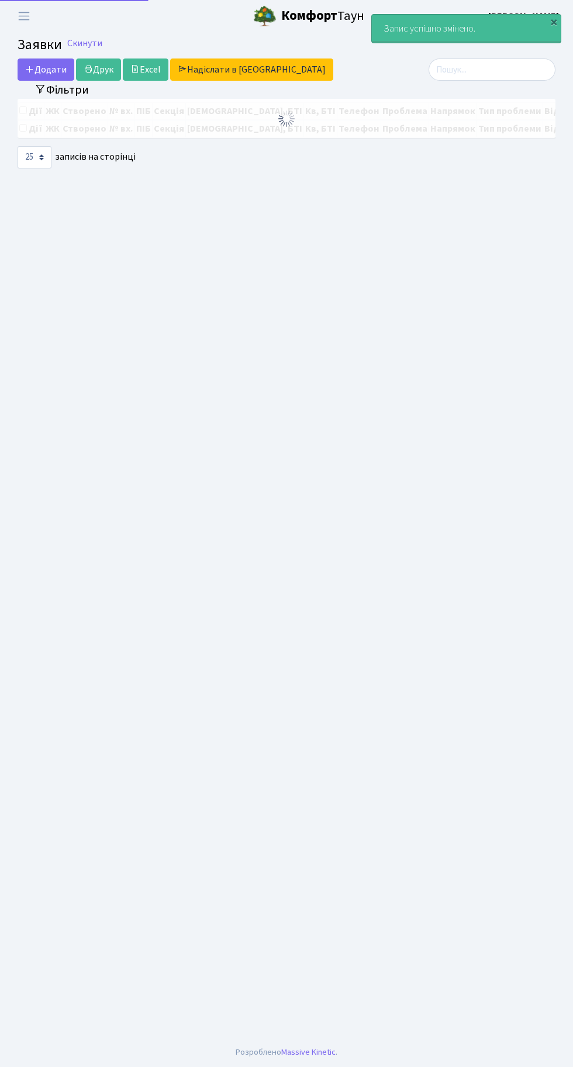
select select "25"
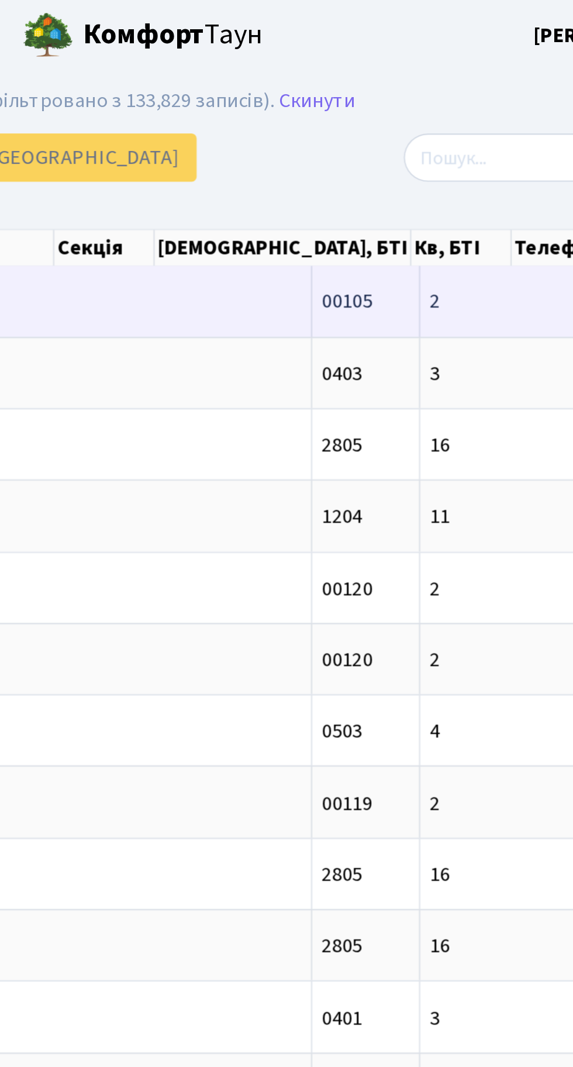
click at [436, 138] on td "2" at bounding box center [503, 138] width 135 height 32
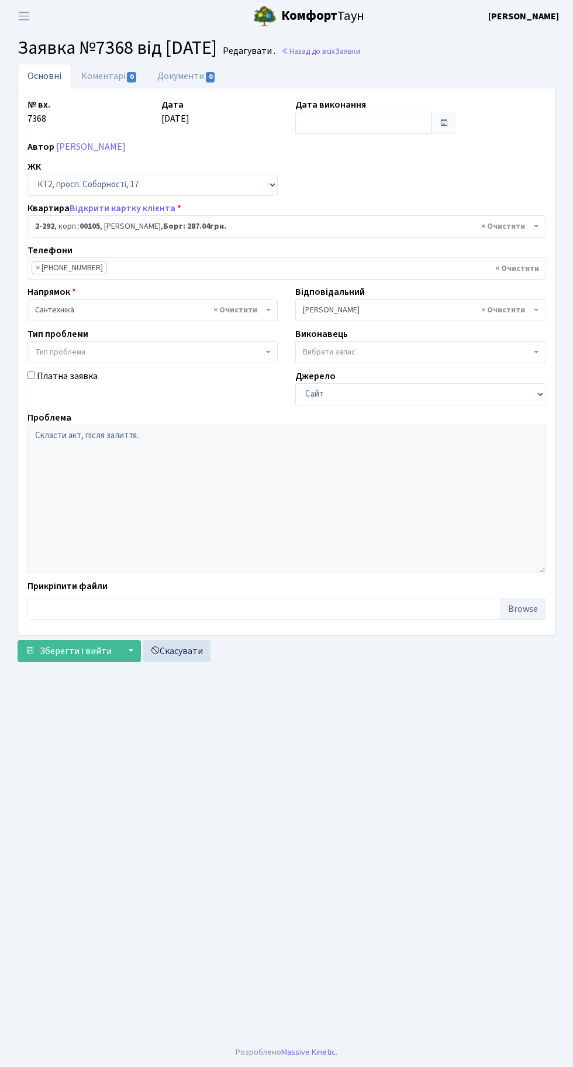
select select "15348"
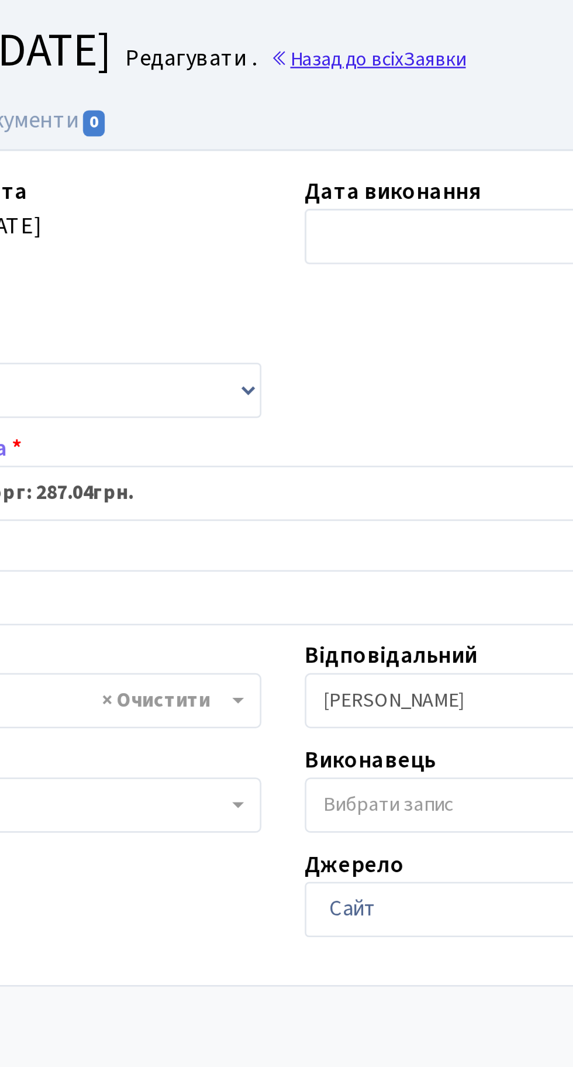
click at [356, 51] on link "Назад до всіх Заявки" at bounding box center [320, 51] width 79 height 11
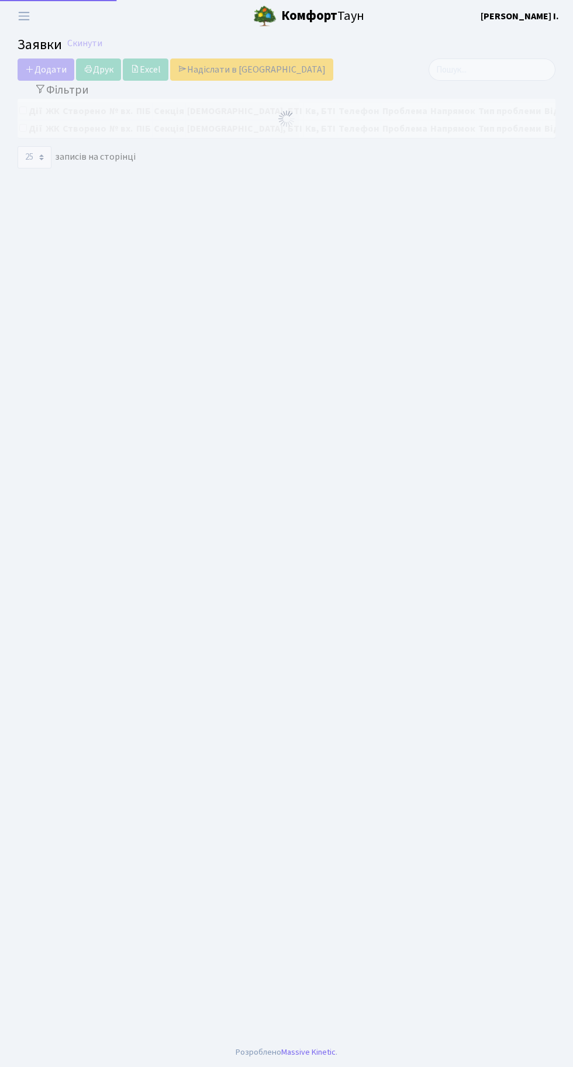
select select "25"
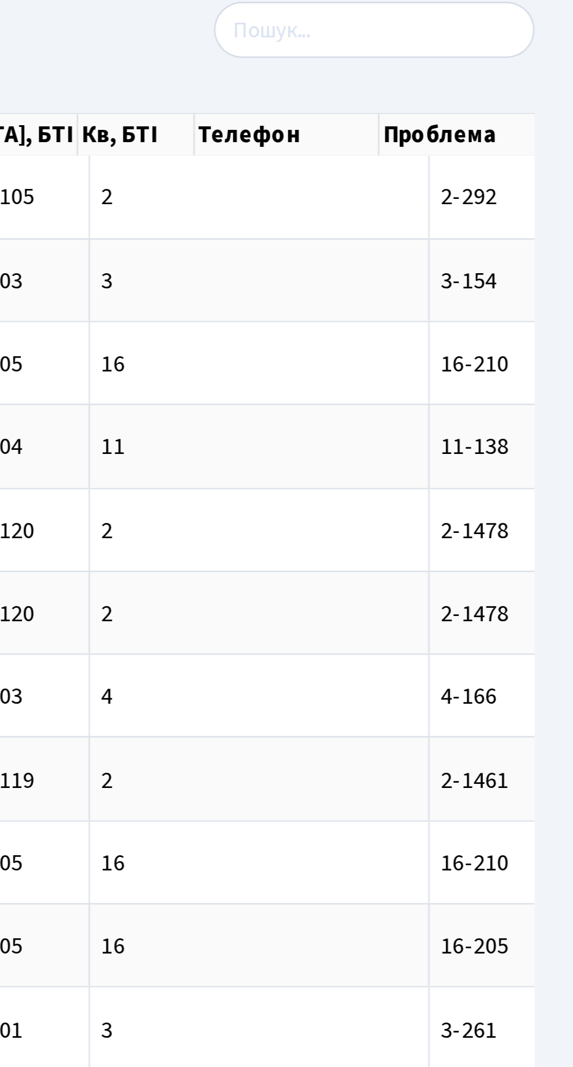
scroll to position [0, 106]
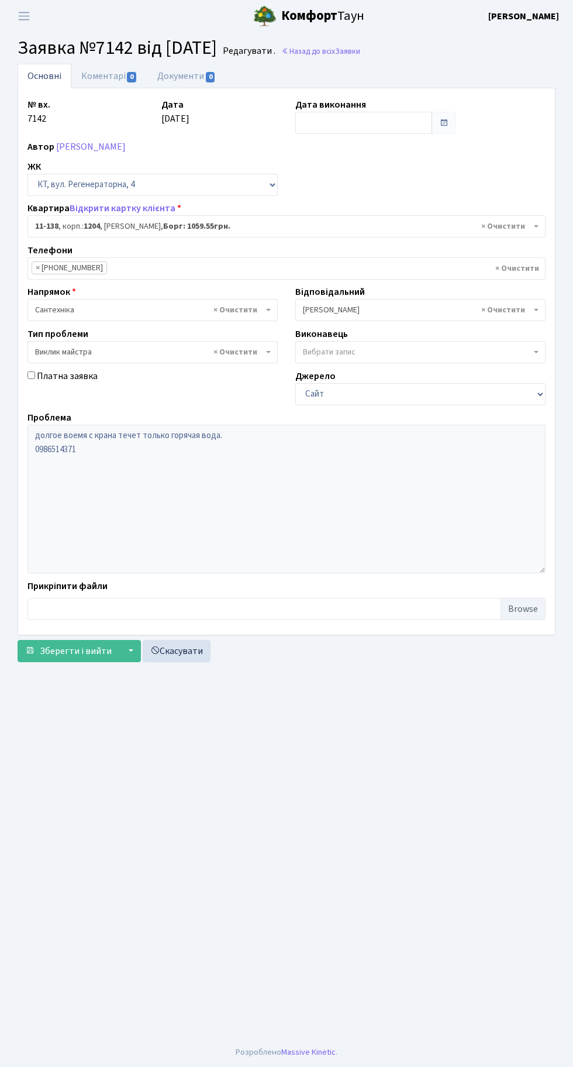
select select "6978"
select select "29"
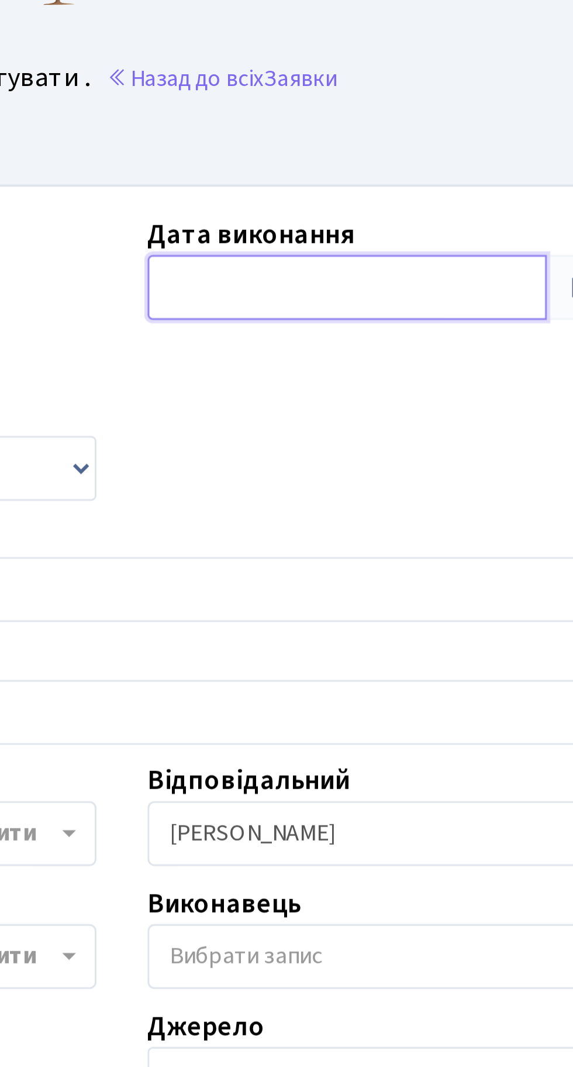
click at [333, 113] on input "text" at bounding box center [363, 123] width 137 height 22
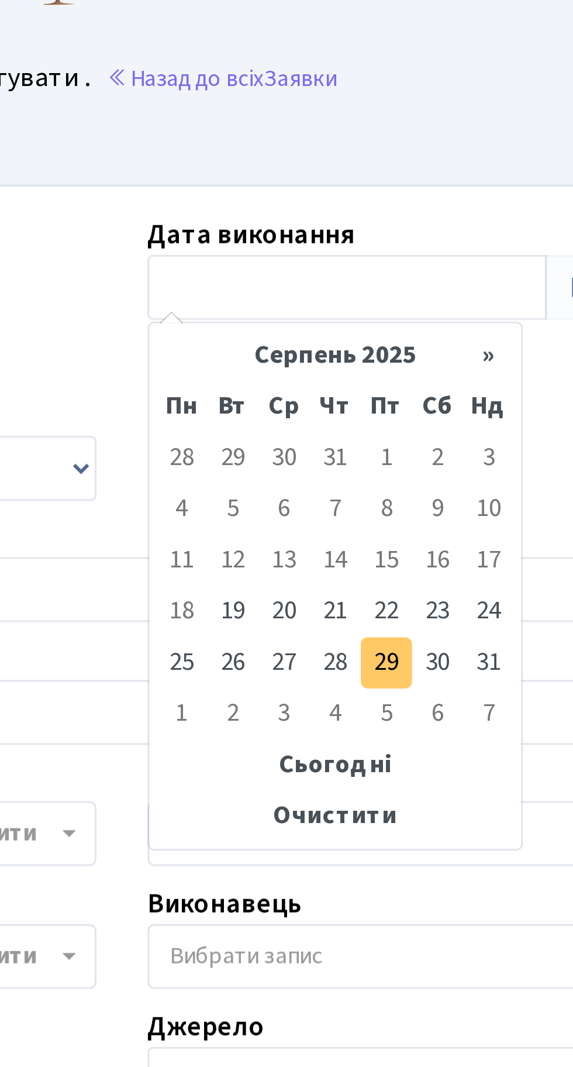
click at [375, 252] on td "29" at bounding box center [377, 252] width 18 height 18
type input "29.08.2025"
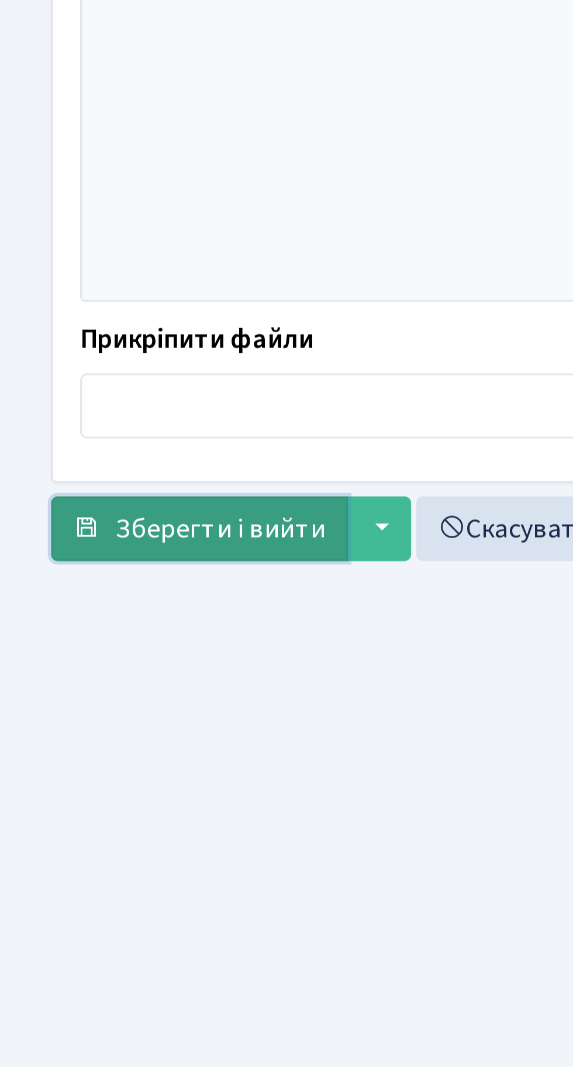
click at [66, 642] on button "Зберегти і вийти" at bounding box center [69, 651] width 102 height 22
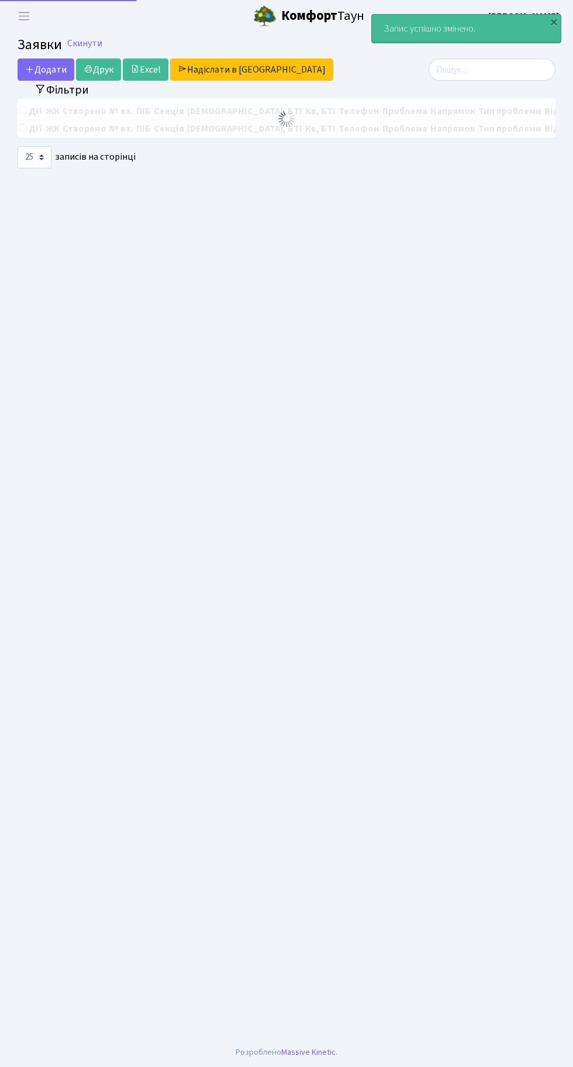
select select "25"
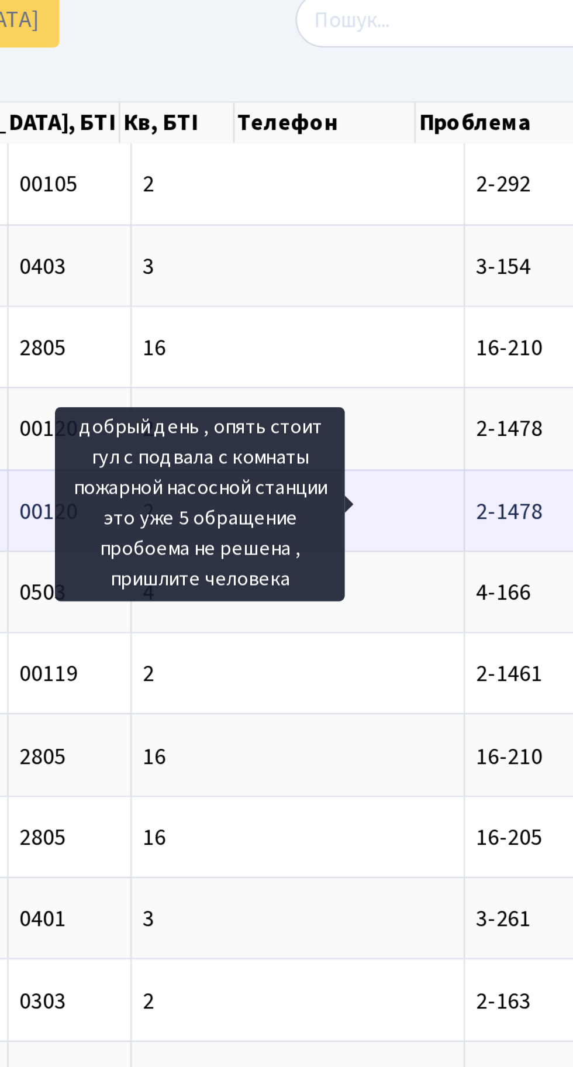
scroll to position [0, 122]
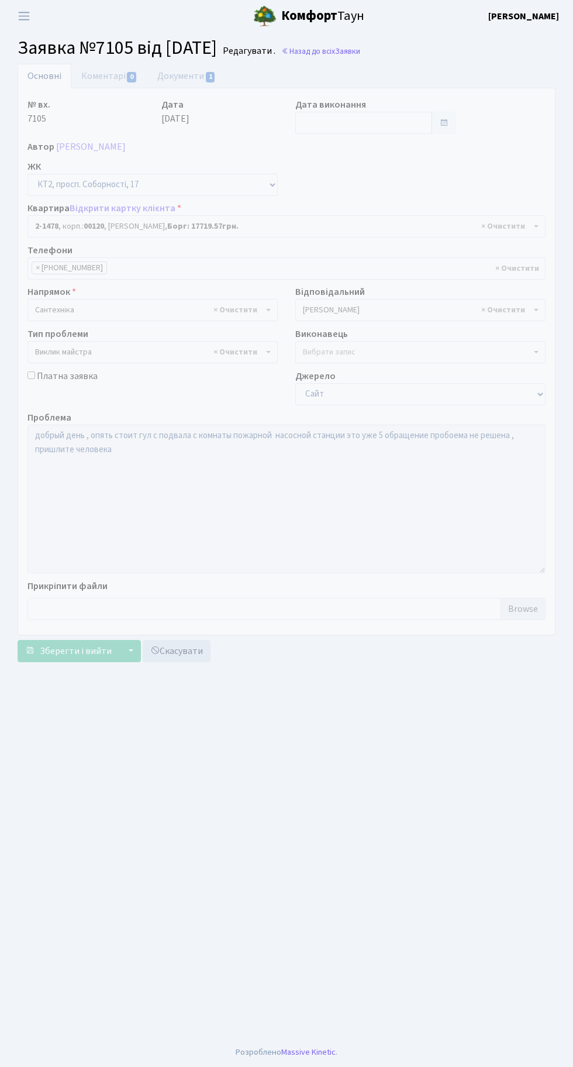
select select "13093"
select select "29"
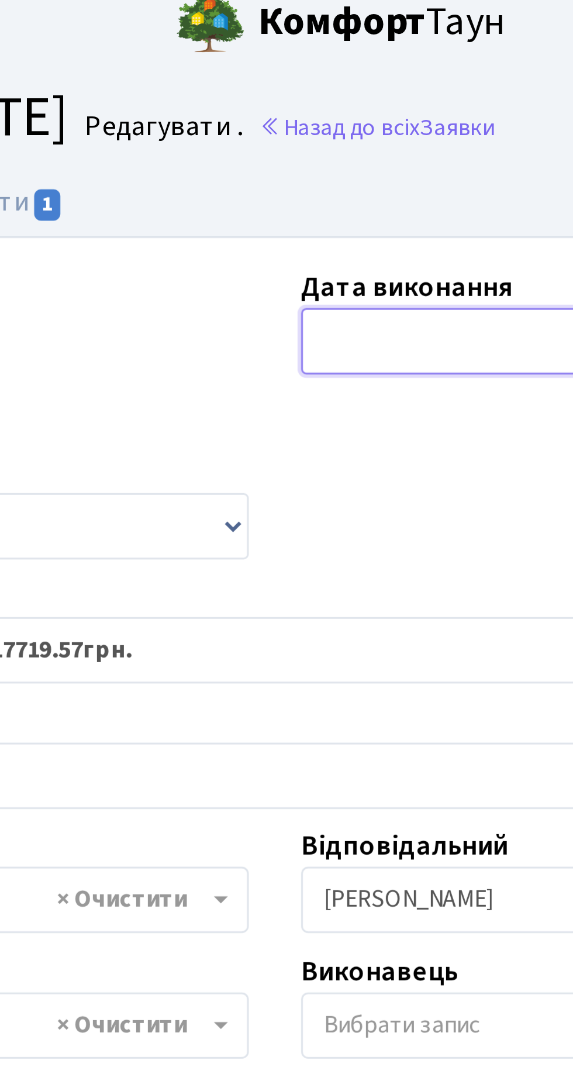
click at [323, 126] on input "text" at bounding box center [363, 123] width 137 height 22
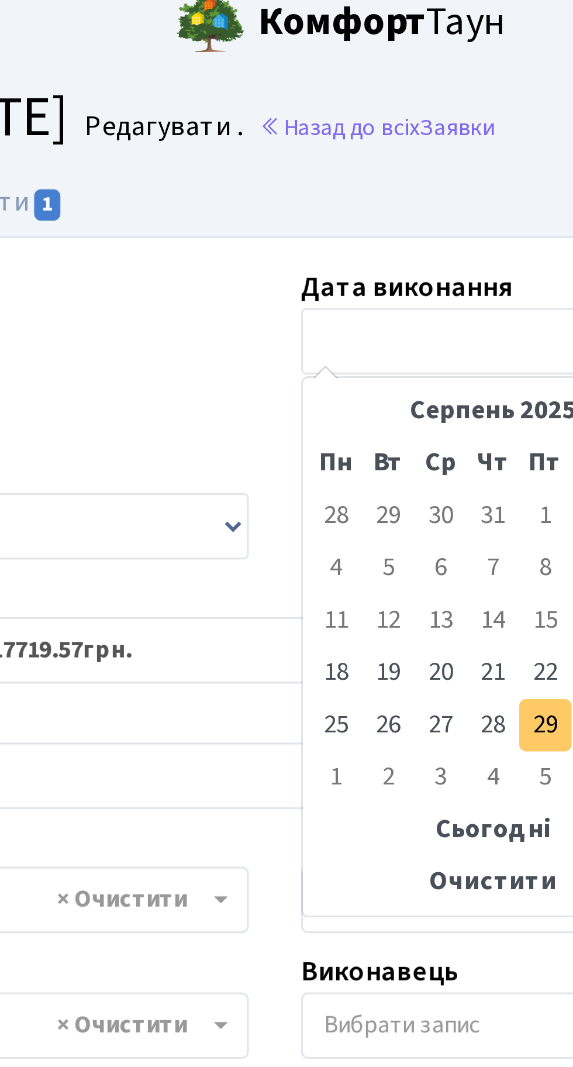
click at [375, 247] on td "29" at bounding box center [377, 252] width 18 height 18
type input "[DATE]"
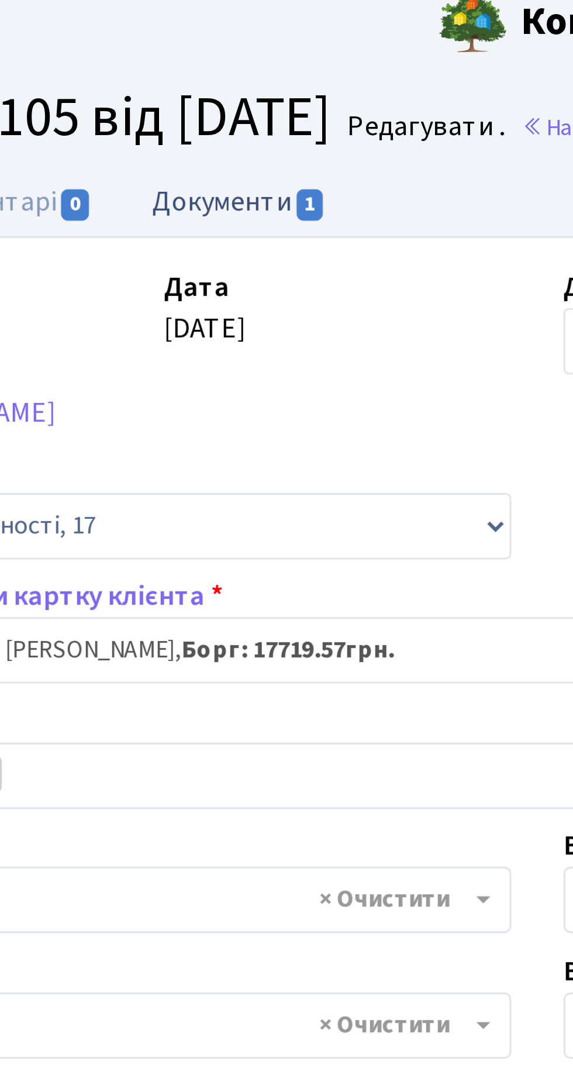
click at [177, 79] on link "Документи 1" at bounding box center [186, 76] width 78 height 24
select select "25"
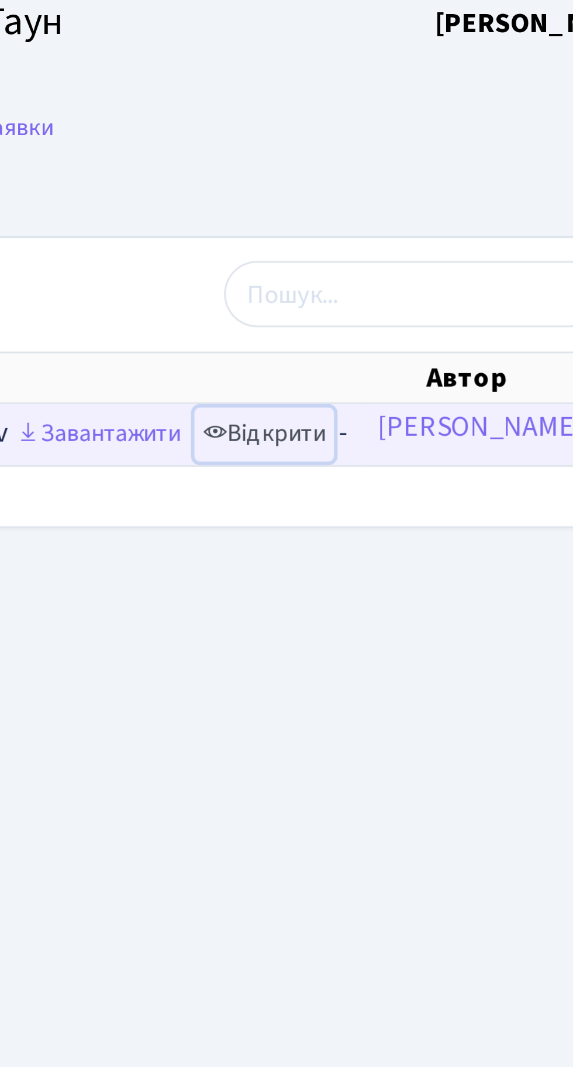
click at [454, 151] on link "Відкрити" at bounding box center [431, 154] width 47 height 18
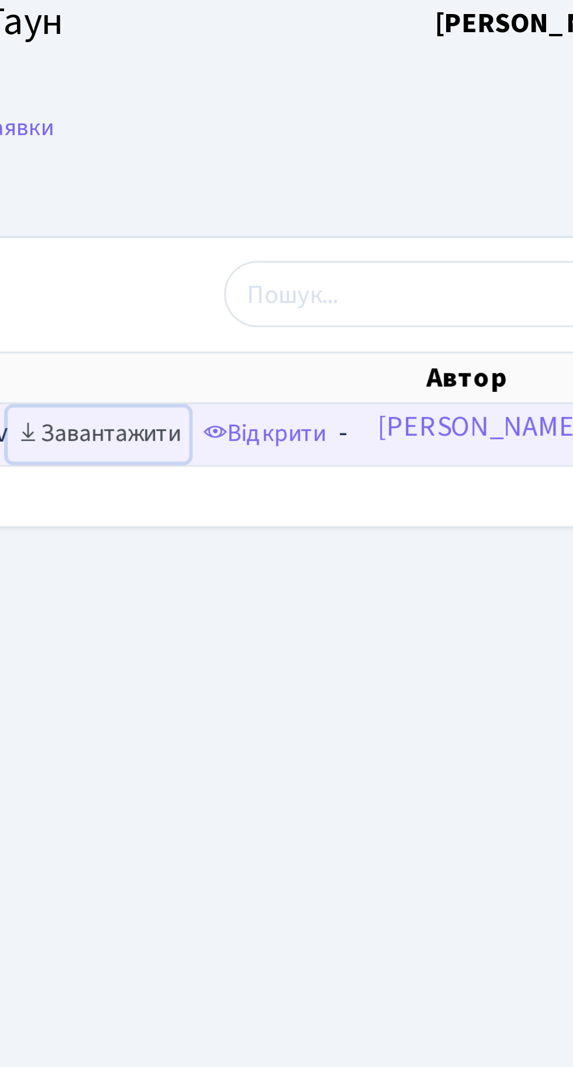
click at [398, 156] on link "Завантажити" at bounding box center [375, 154] width 61 height 18
